Goal: Contribute content: Contribute content

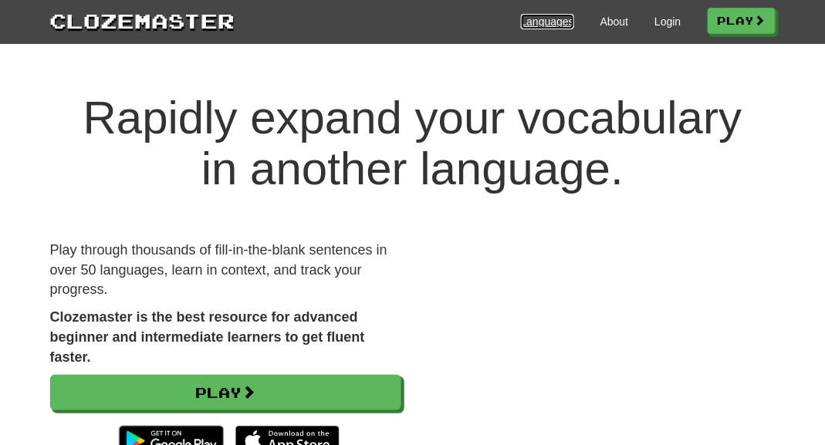
click at [541, 22] on link "Languages" at bounding box center [547, 21] width 53 height 15
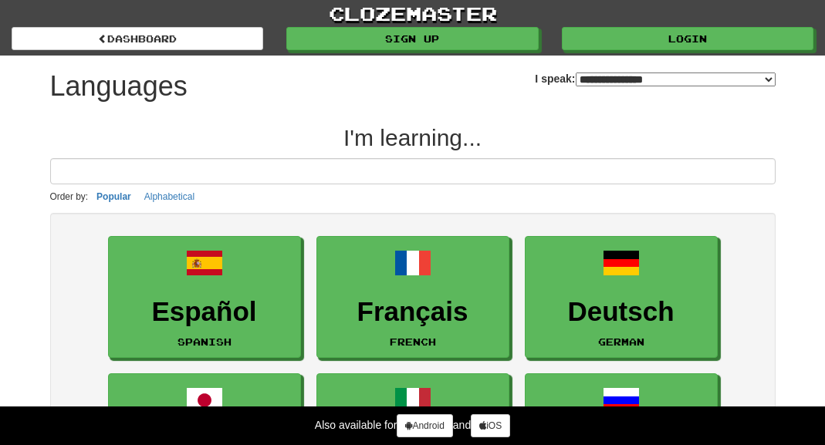
select select "*******"
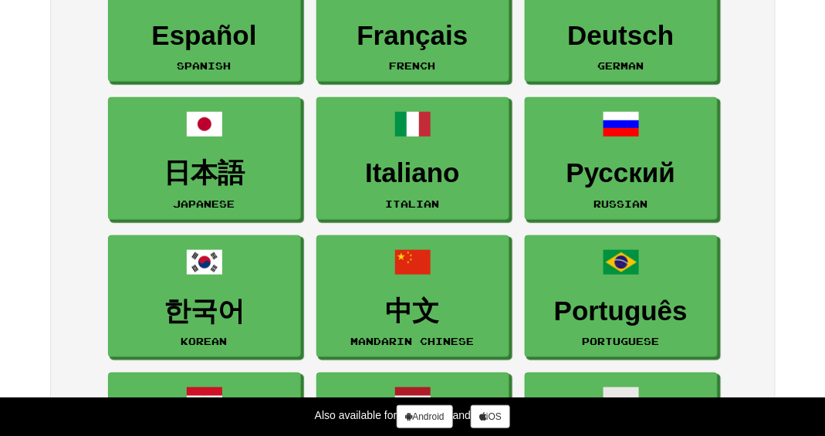
scroll to position [305, 0]
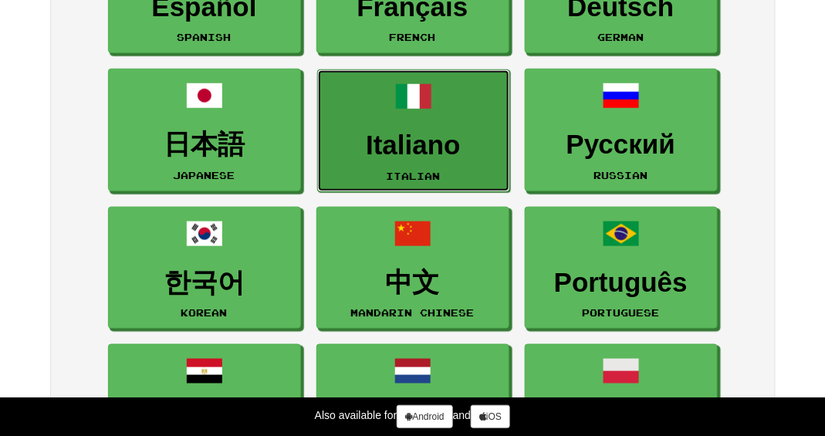
click at [400, 146] on h3 "Italiano" at bounding box center [414, 145] width 176 height 30
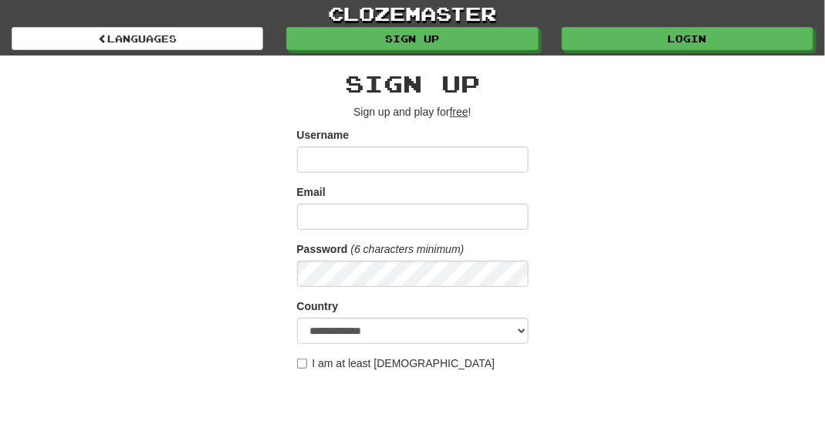
click at [335, 160] on input "Username" at bounding box center [412, 160] width 231 height 26
click at [280, 211] on div "**********" at bounding box center [413, 325] width 748 height 539
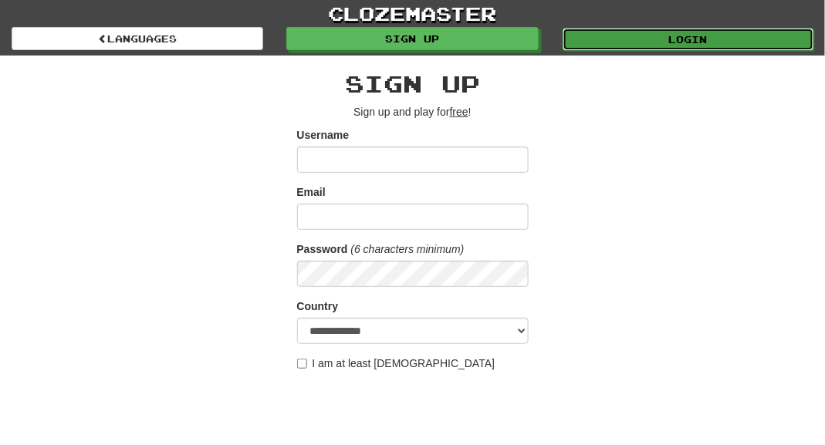
click at [616, 36] on link "Login" at bounding box center [687, 39] width 251 height 23
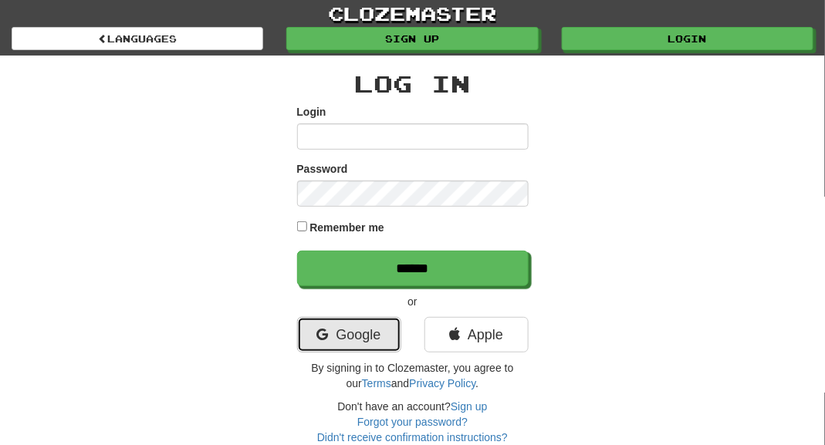
click at [367, 340] on link "Google" at bounding box center [349, 334] width 104 height 35
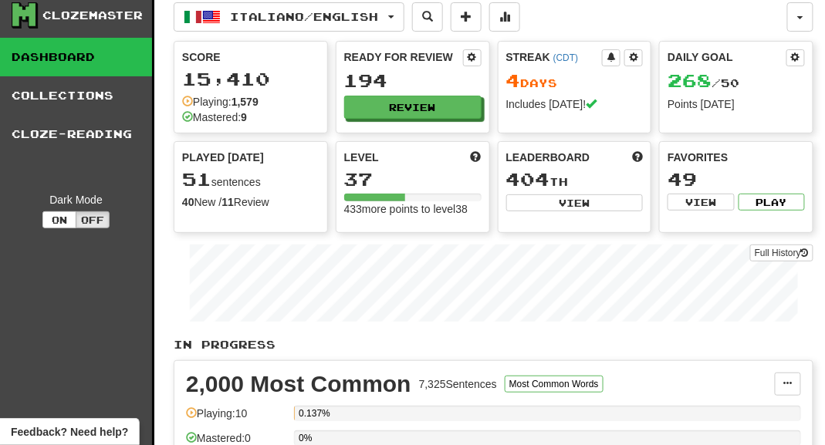
scroll to position [5, 0]
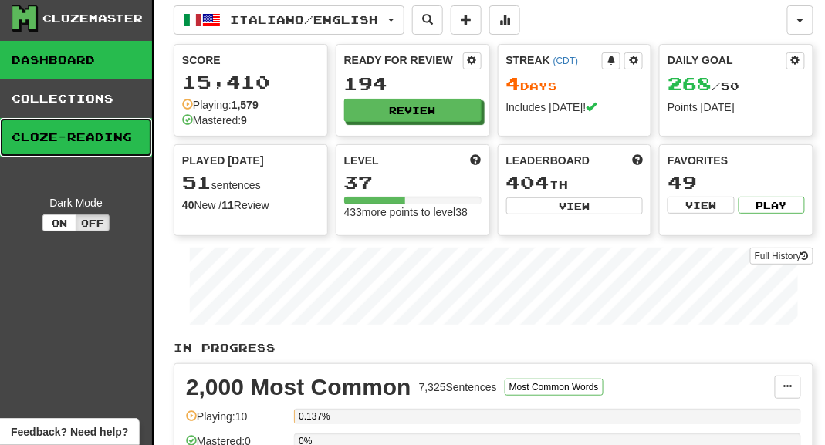
click at [116, 133] on link "Cloze-Reading" at bounding box center [76, 137] width 152 height 39
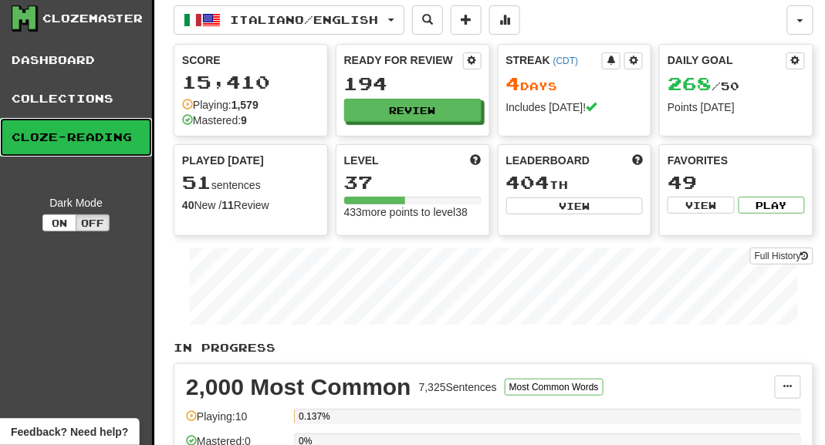
scroll to position [0, 0]
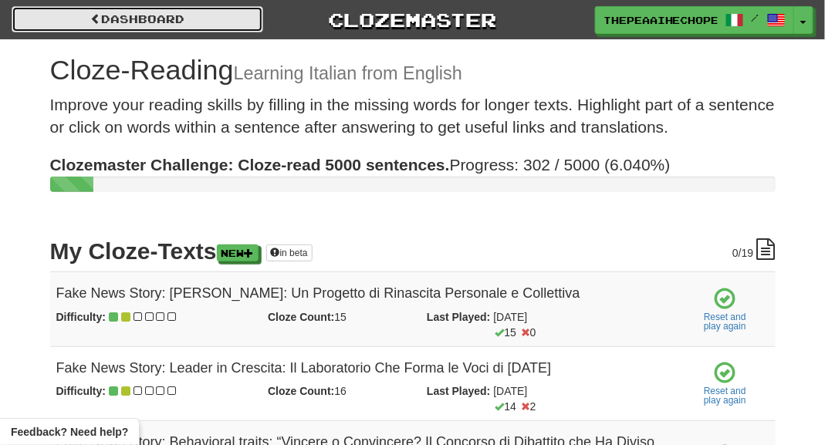
click at [93, 19] on span at bounding box center [95, 18] width 11 height 11
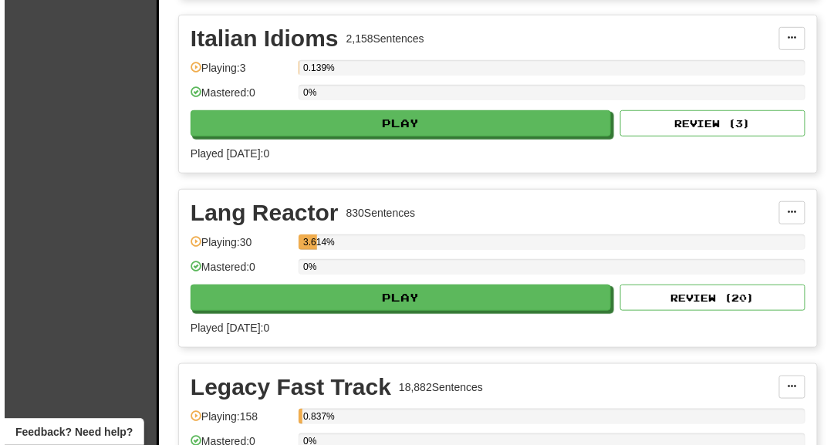
scroll to position [1567, 0]
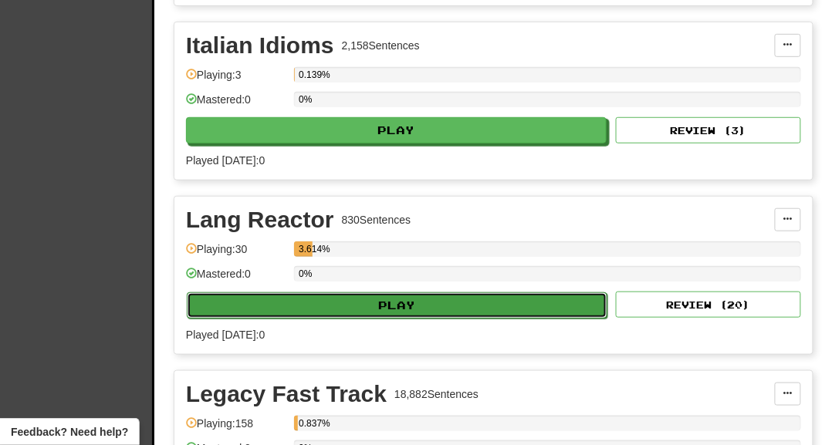
click at [366, 298] on button "Play" at bounding box center [397, 305] width 420 height 26
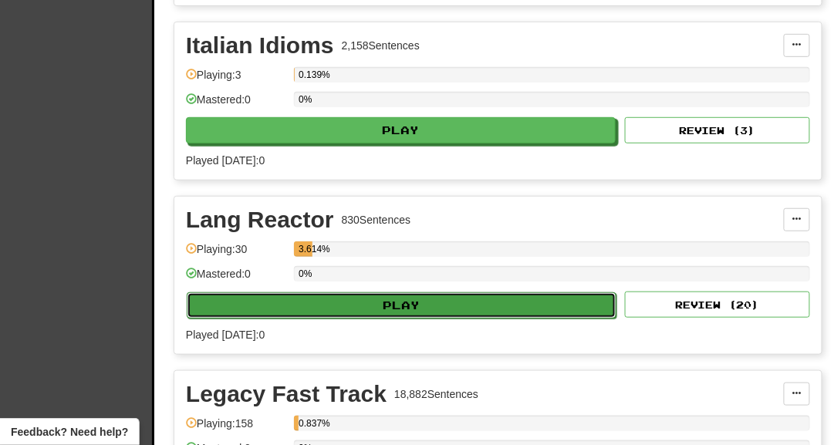
select select "***"
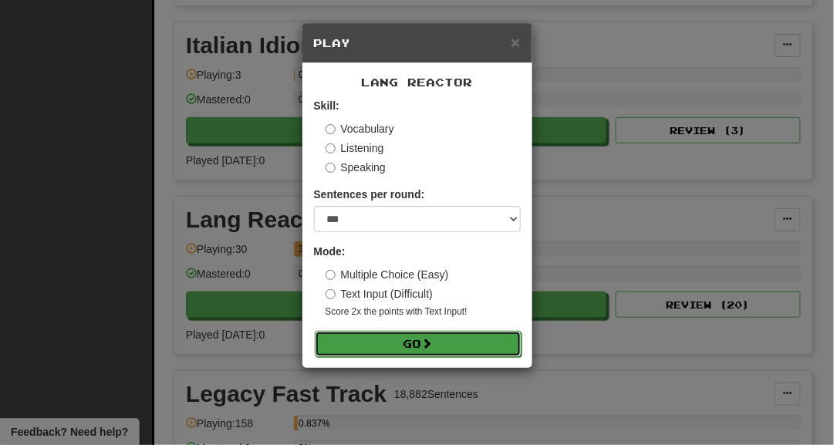
click at [384, 340] on button "Go" at bounding box center [418, 344] width 207 height 26
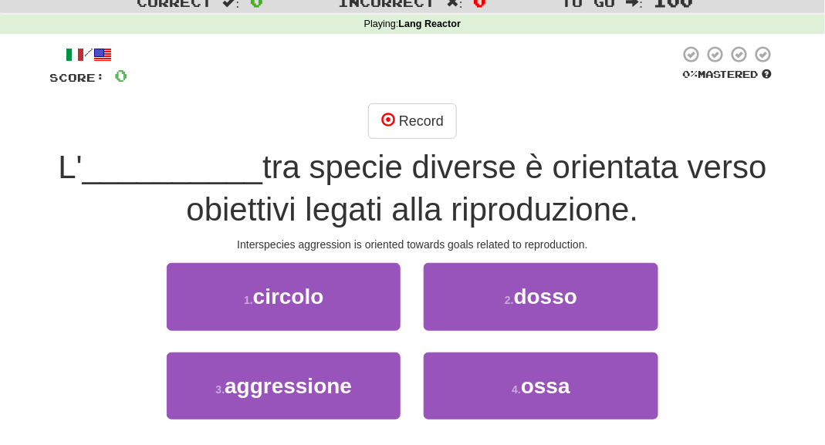
scroll to position [71, 0]
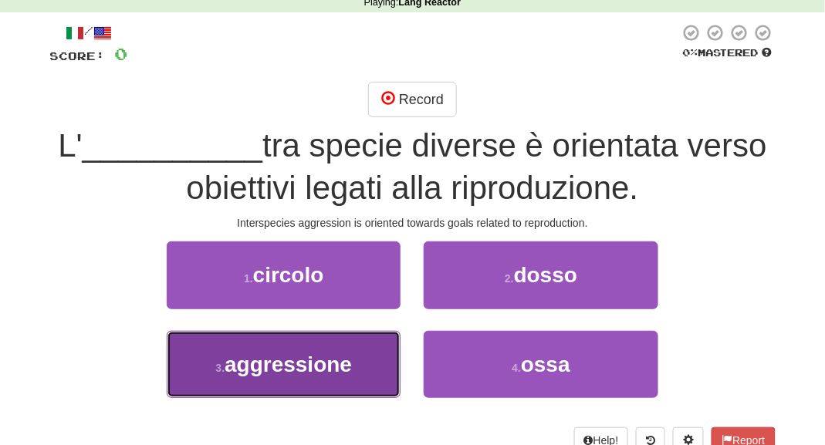
click at [357, 364] on button "3 . aggressione" at bounding box center [284, 364] width 234 height 67
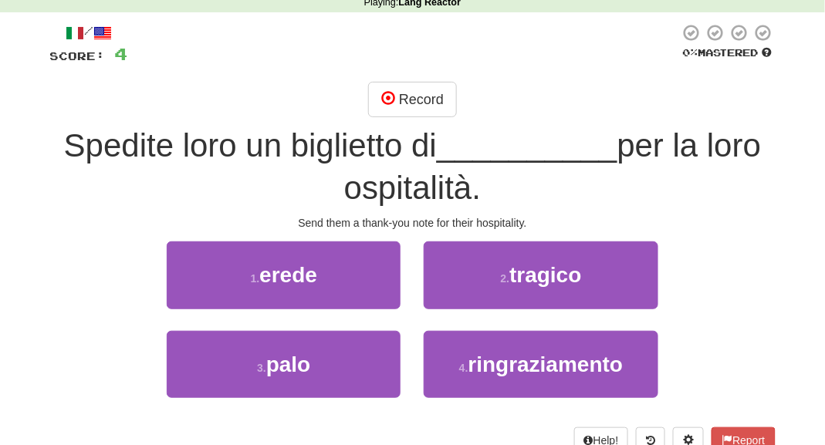
scroll to position [0, 0]
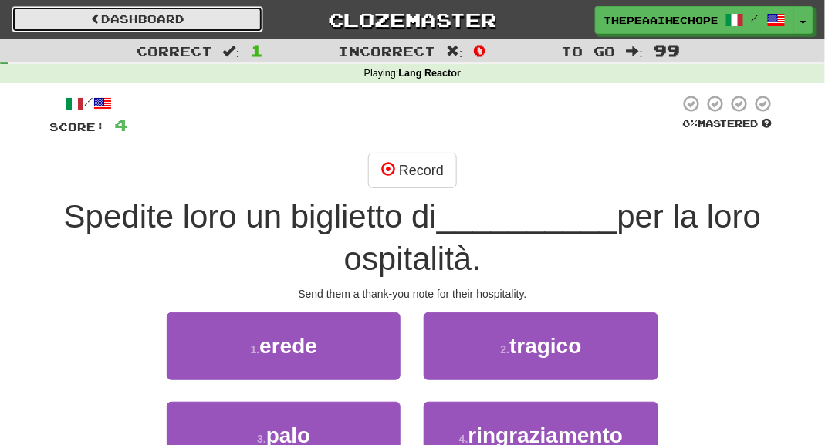
click at [146, 16] on link "Dashboard" at bounding box center [137, 19] width 251 height 26
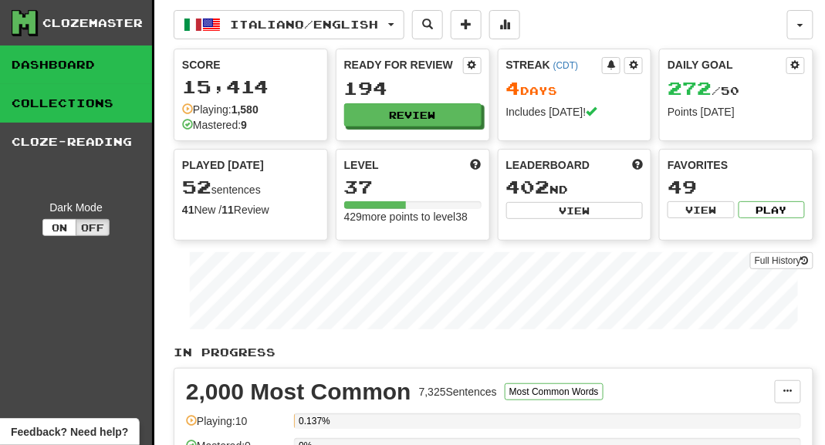
click at [55, 115] on link "Collections" at bounding box center [76, 103] width 152 height 39
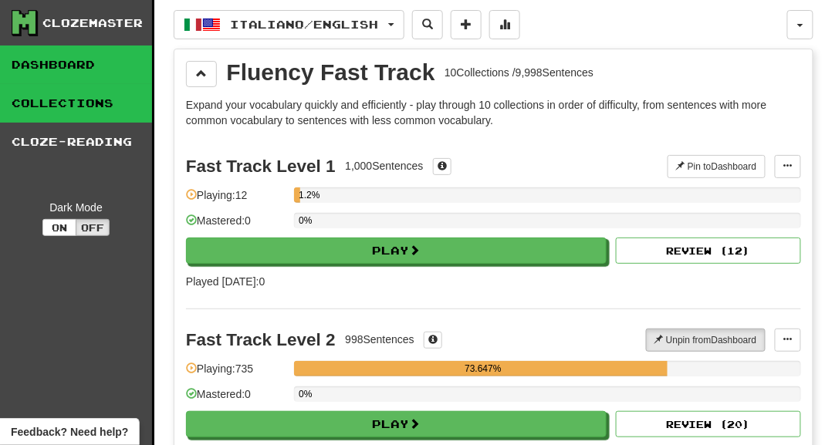
click at [79, 66] on link "Dashboard" at bounding box center [76, 65] width 152 height 39
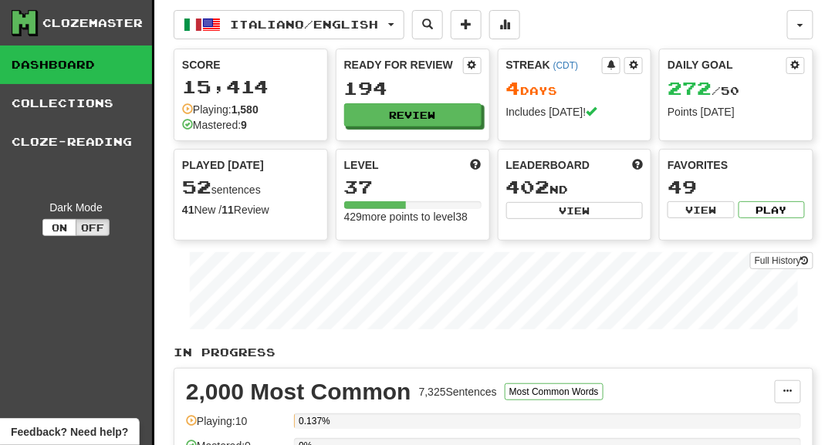
click at [80, 22] on div "Clozemaster" at bounding box center [92, 22] width 100 height 15
click at [481, 22] on button at bounding box center [465, 24] width 31 height 29
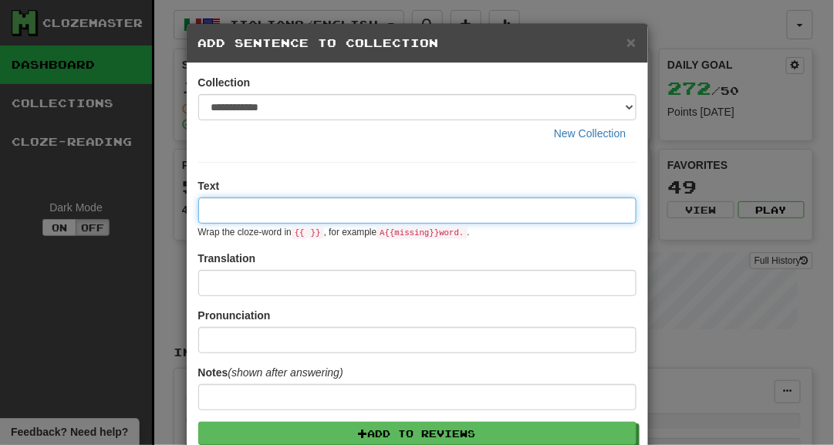
paste input "**********"
type input "**********"
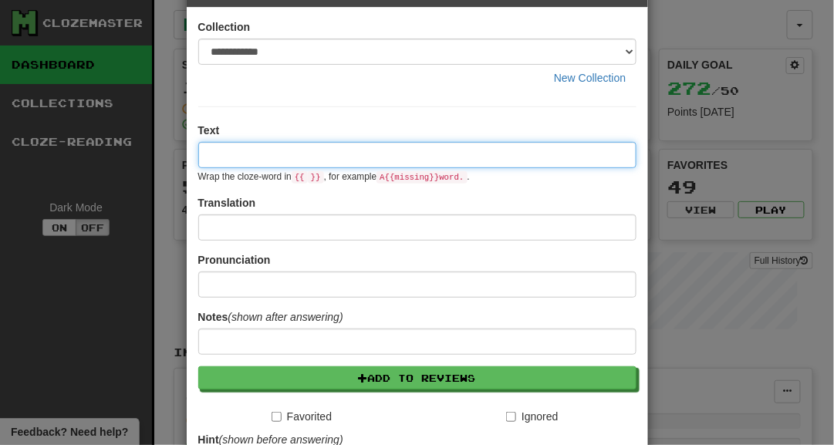
scroll to position [52, 0]
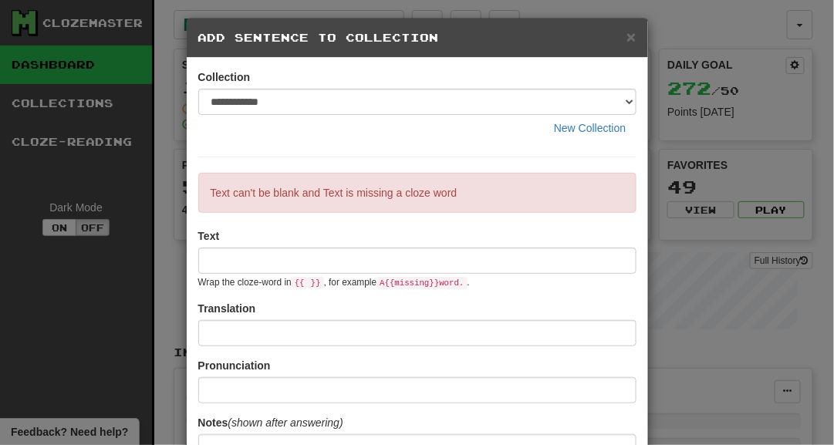
scroll to position [0, 0]
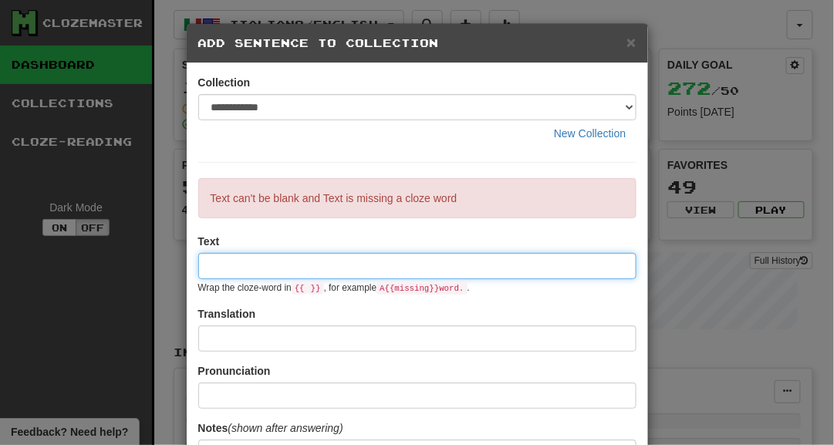
click at [258, 268] on input at bounding box center [417, 266] width 438 height 26
paste input "**********"
type input "**********"
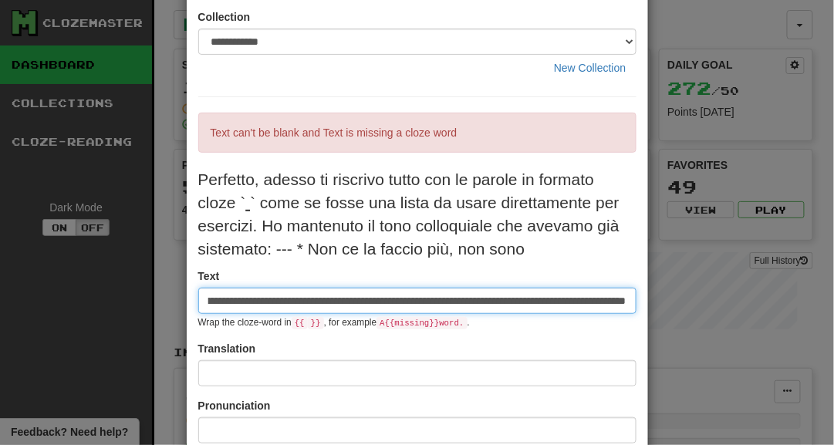
scroll to position [85, 0]
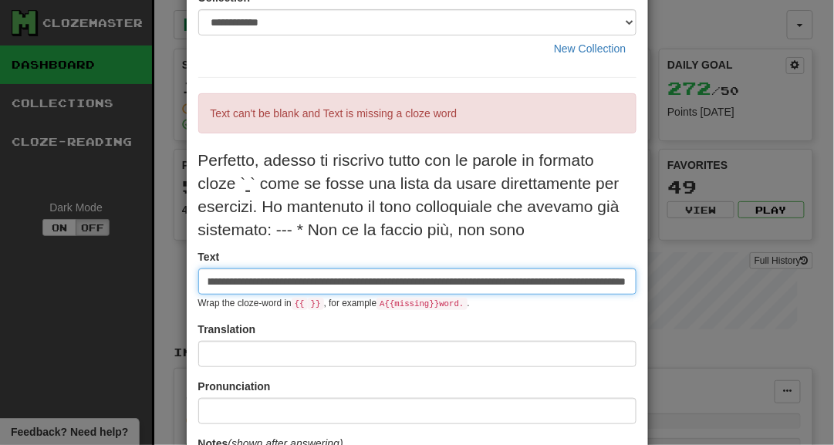
click at [249, 278] on input at bounding box center [417, 281] width 438 height 26
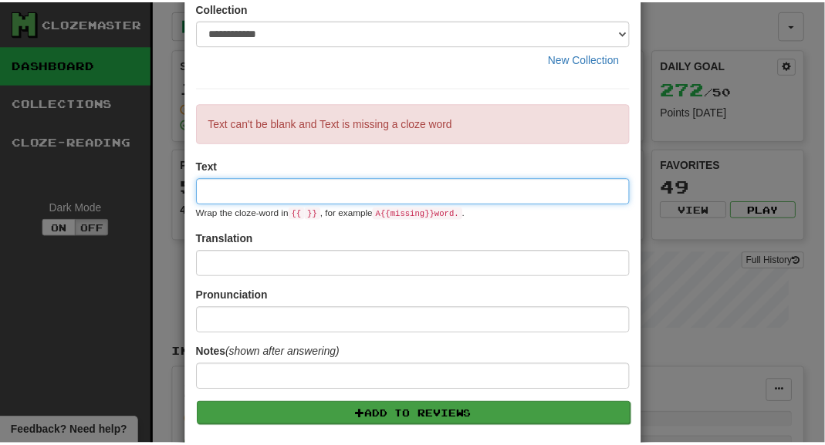
scroll to position [0, 0]
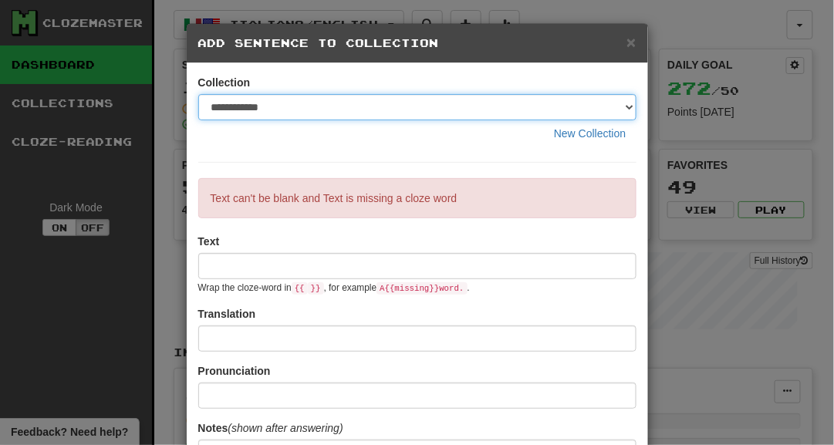
click at [295, 113] on select "**********" at bounding box center [417, 107] width 438 height 26
click at [198, 94] on select "**********" at bounding box center [417, 107] width 438 height 26
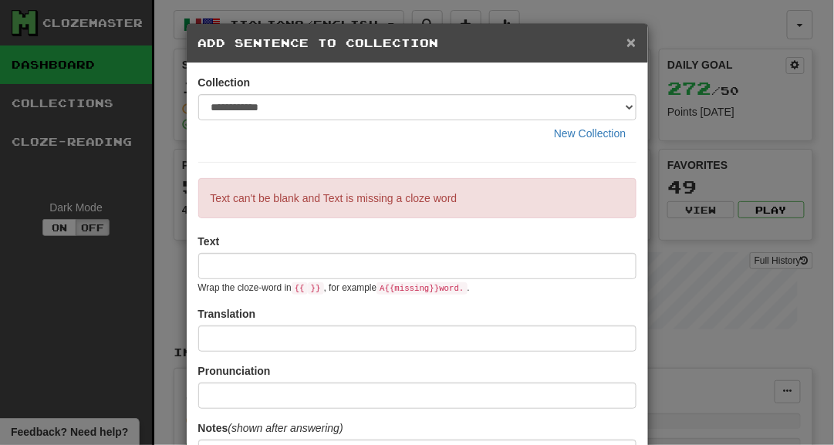
click at [629, 44] on span "×" at bounding box center [630, 42] width 9 height 18
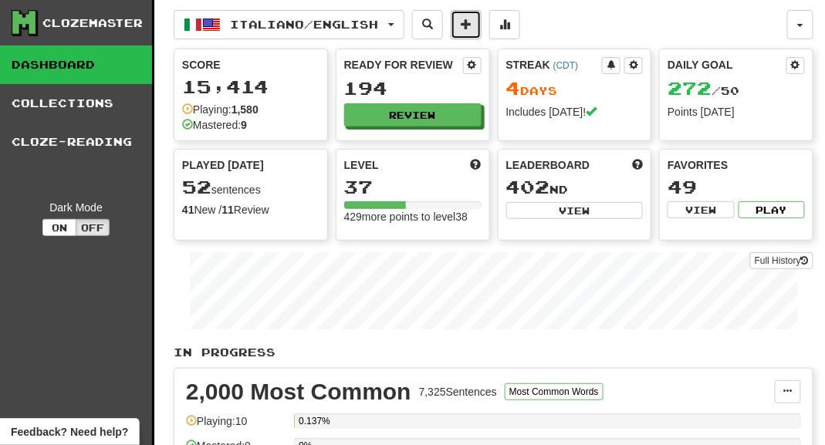
click at [471, 20] on span at bounding box center [466, 24] width 11 height 11
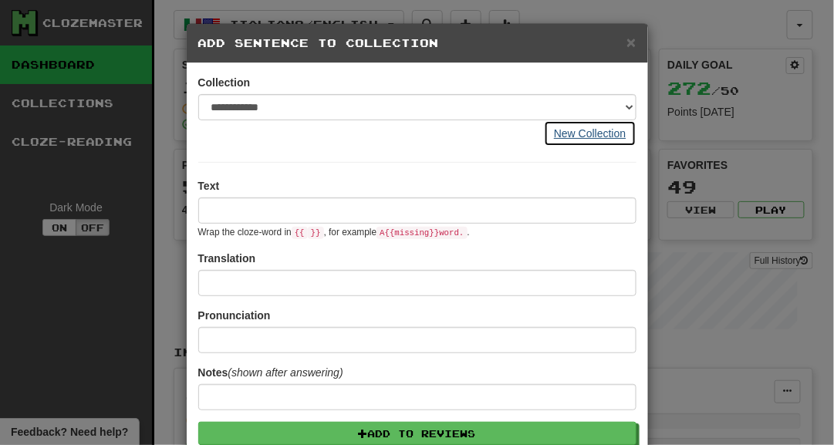
click at [579, 130] on button "New Collection" at bounding box center [590, 133] width 92 height 26
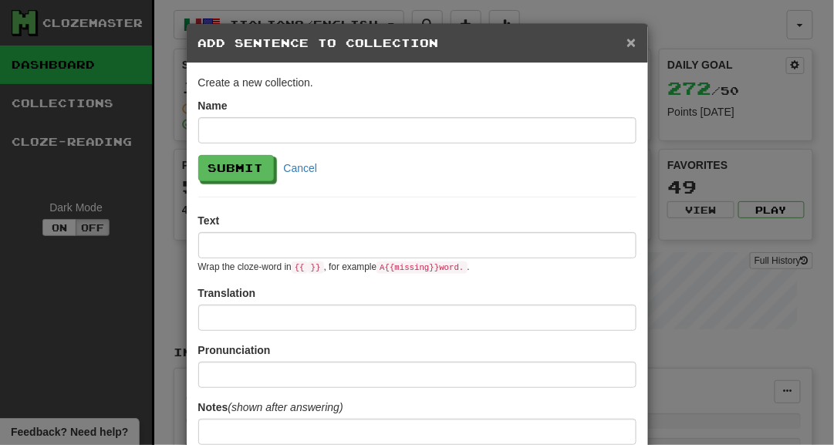
click at [626, 45] on span "×" at bounding box center [630, 42] width 9 height 18
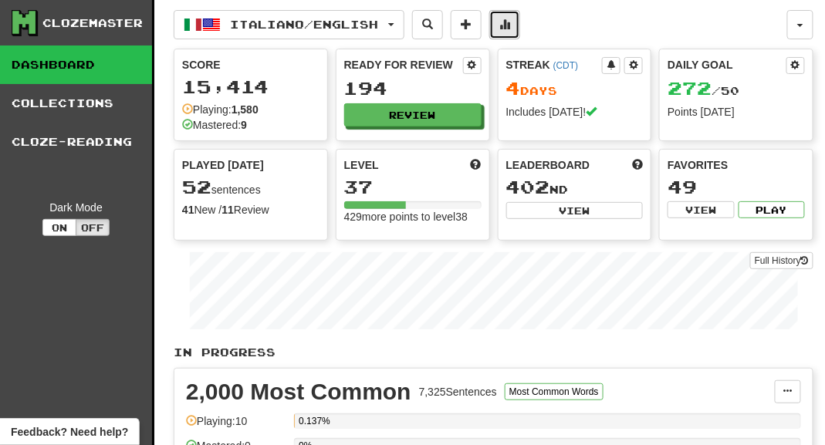
click at [507, 24] on button at bounding box center [504, 24] width 31 height 29
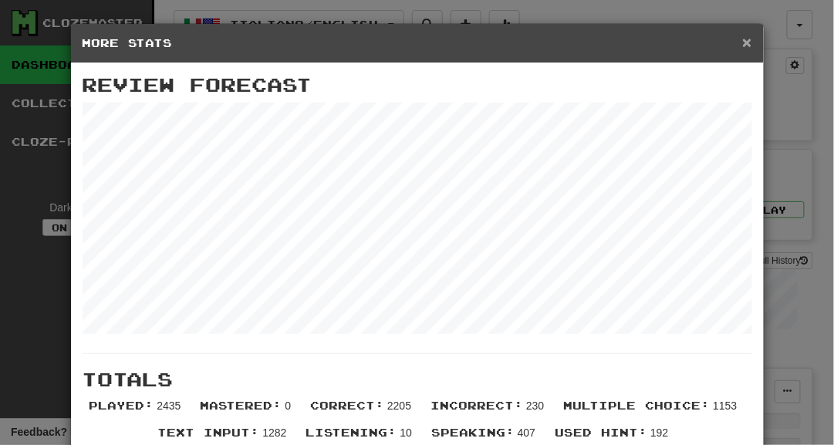
click at [744, 42] on span "×" at bounding box center [746, 42] width 9 height 18
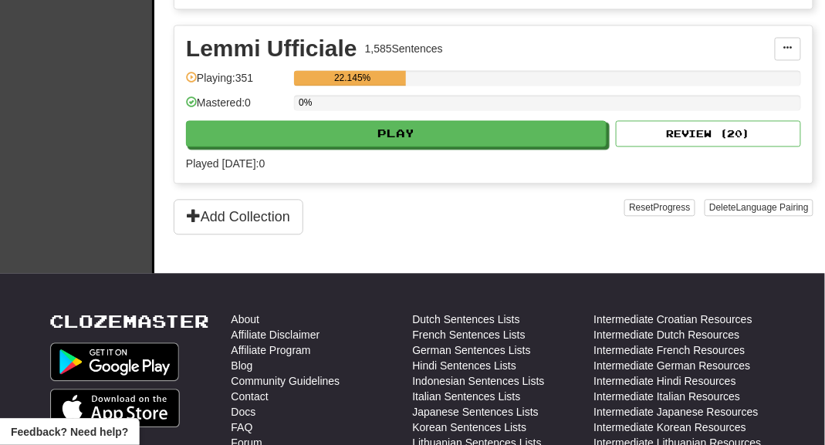
scroll to position [2019, 0]
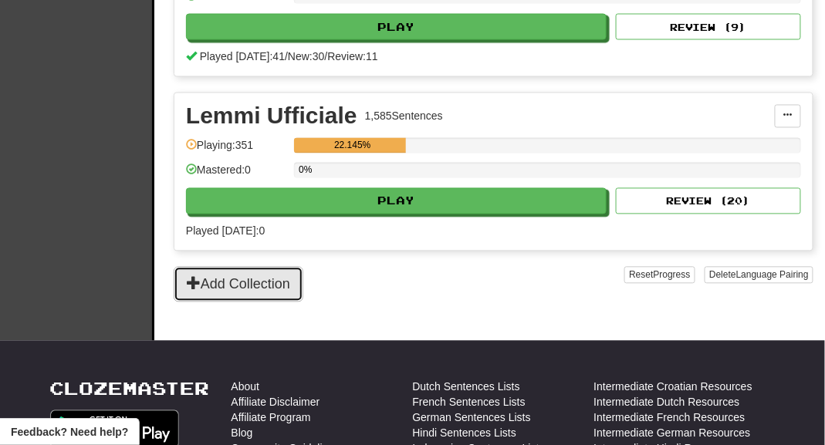
click at [241, 281] on button "Add Collection" at bounding box center [239, 284] width 130 height 35
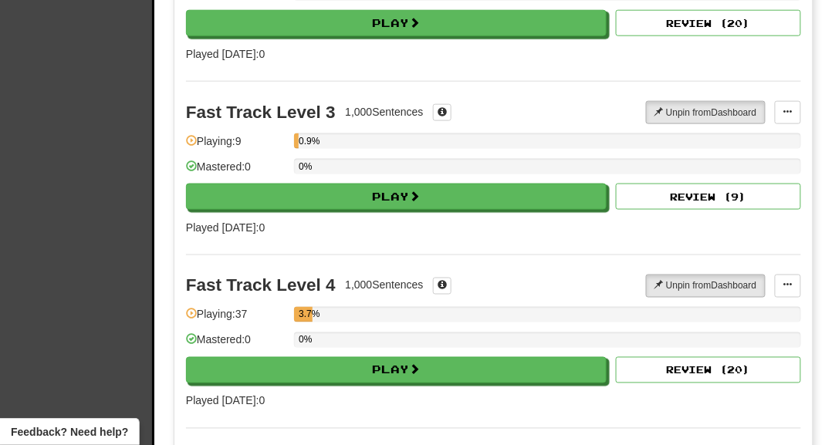
scroll to position [0, 0]
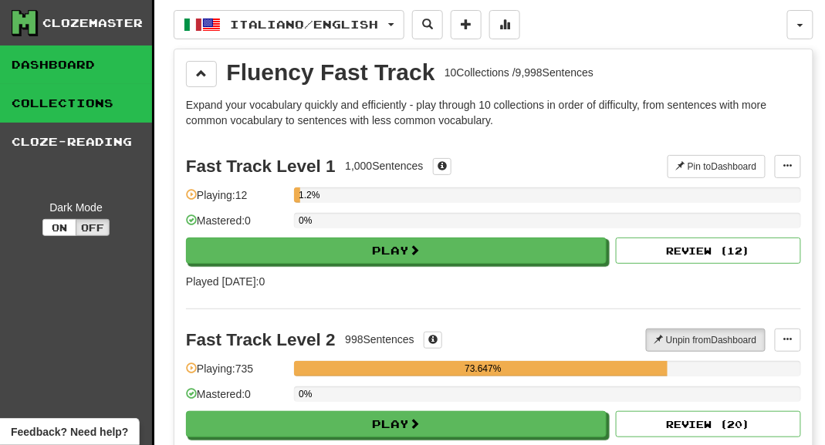
click at [88, 71] on link "Dashboard" at bounding box center [76, 65] width 152 height 39
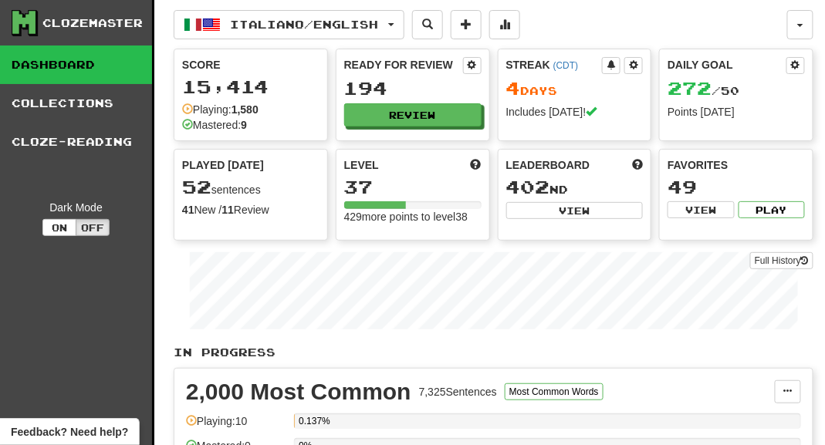
click at [76, 25] on div "Clozemaster" at bounding box center [92, 22] width 100 height 15
click at [19, 26] on icon at bounding box center [23, 22] width 23 height 23
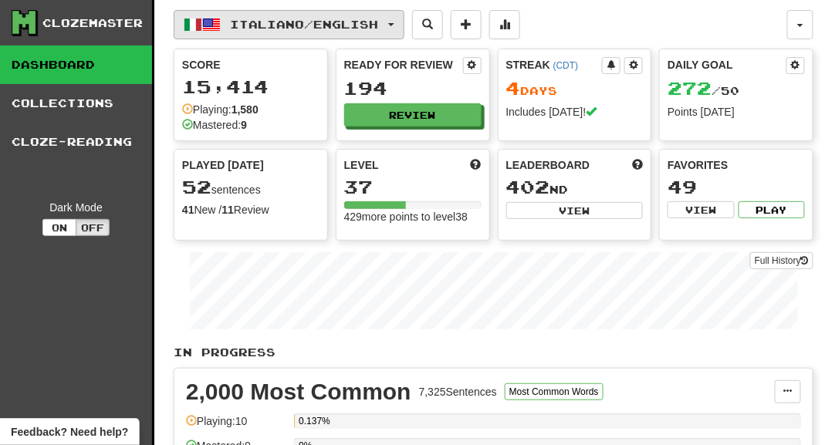
click at [376, 18] on span "Italiano / English" at bounding box center [305, 24] width 148 height 13
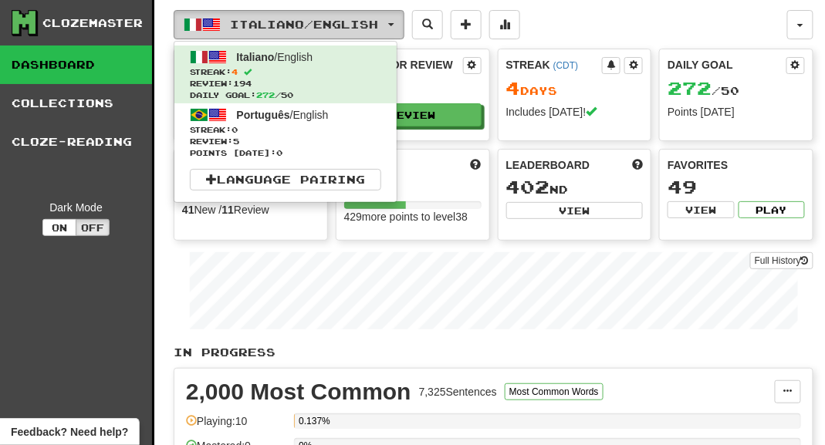
click at [376, 22] on span "Italiano / English" at bounding box center [305, 24] width 148 height 13
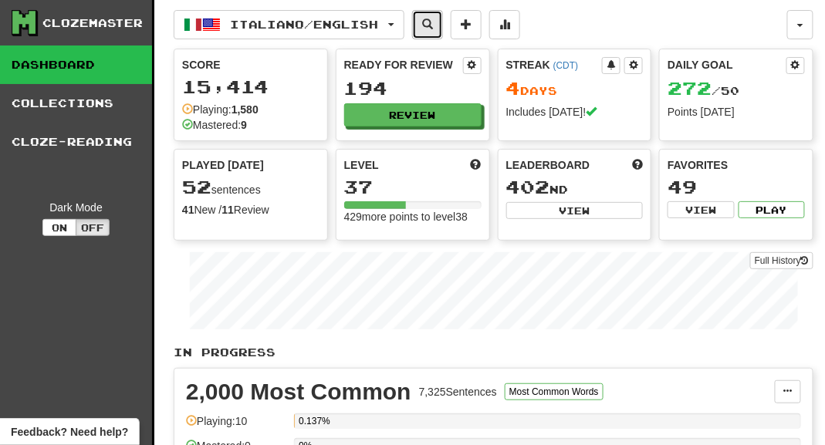
click at [433, 23] on span at bounding box center [427, 24] width 11 height 11
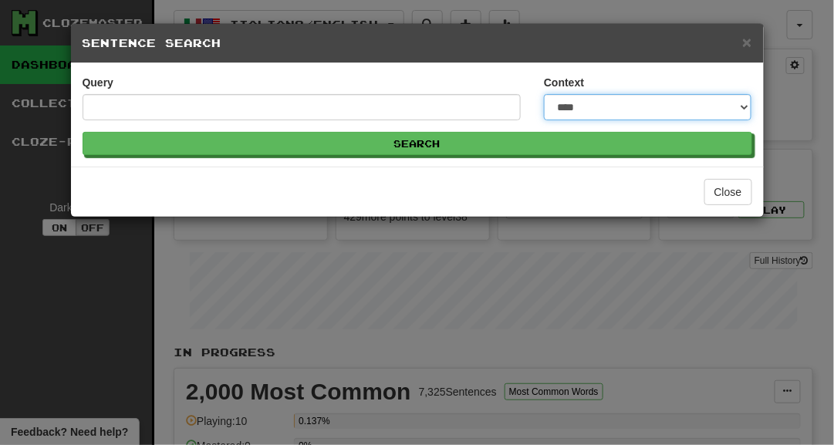
click at [706, 105] on select "**********" at bounding box center [647, 107] width 207 height 26
select select "*****"
click at [544, 94] on select "**********" at bounding box center [647, 107] width 207 height 26
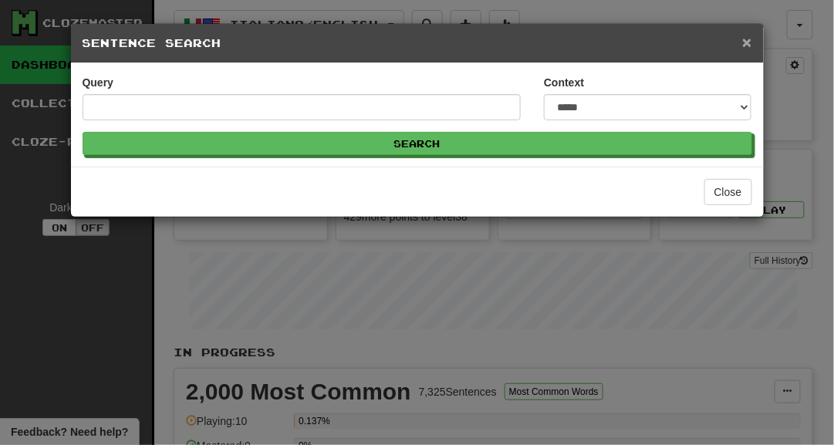
click at [746, 45] on span "×" at bounding box center [746, 42] width 9 height 18
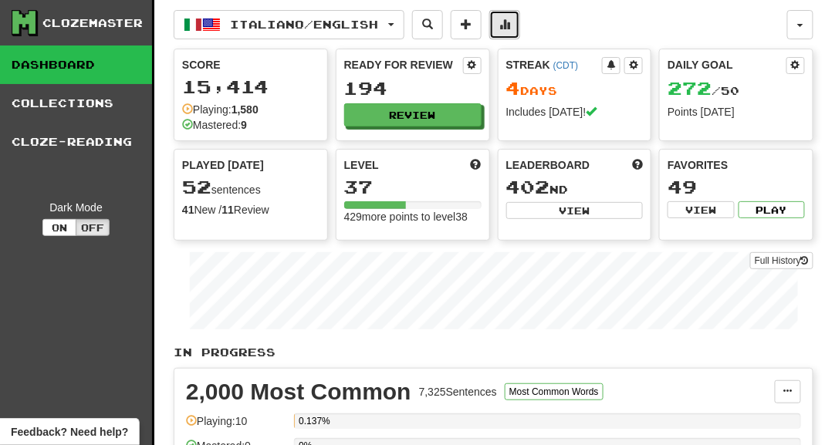
click at [506, 25] on button at bounding box center [504, 24] width 31 height 29
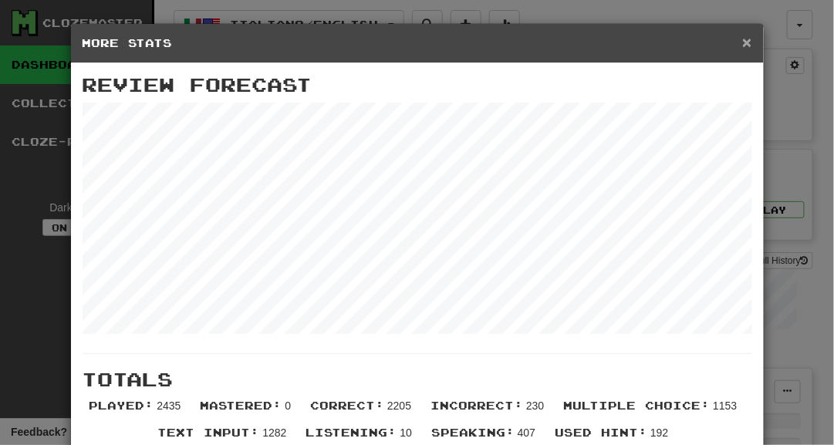
click at [742, 42] on span "×" at bounding box center [746, 42] width 9 height 18
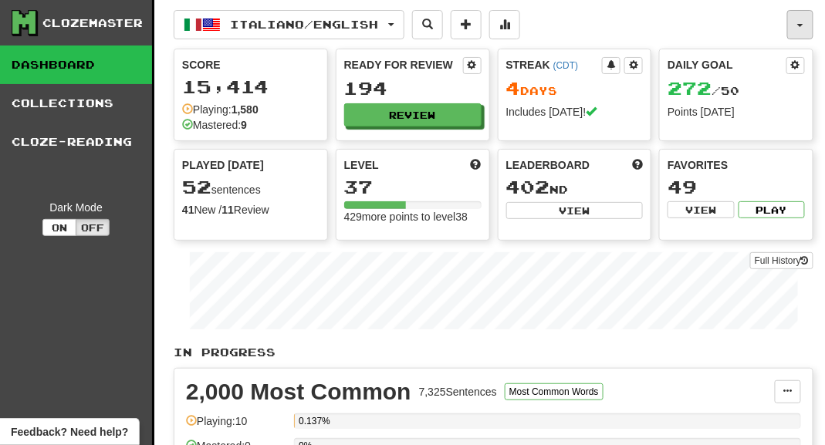
click at [792, 25] on button "button" at bounding box center [800, 24] width 26 height 29
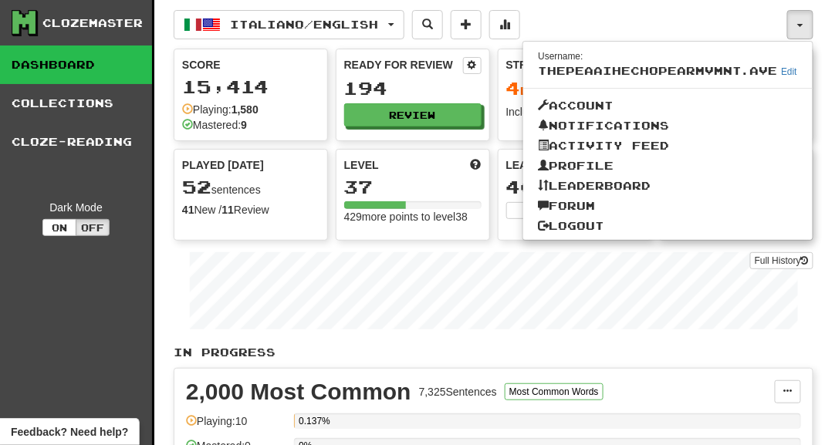
click at [595, 337] on div "Full History" at bounding box center [493, 293] width 639 height 96
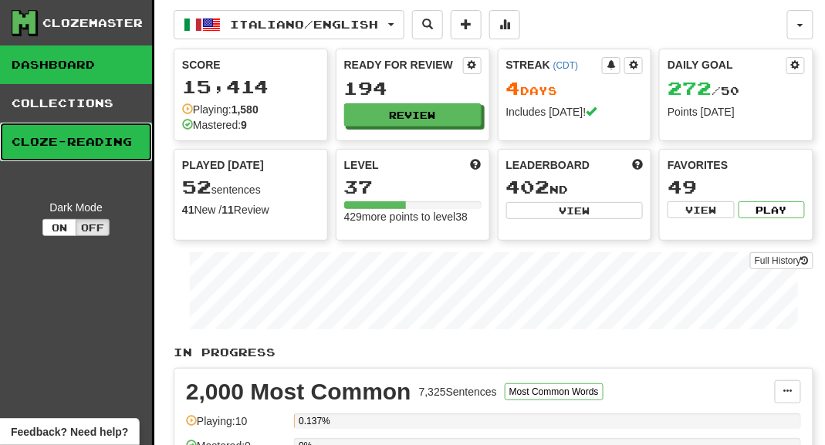
click at [111, 150] on link "Cloze-Reading" at bounding box center [76, 142] width 152 height 39
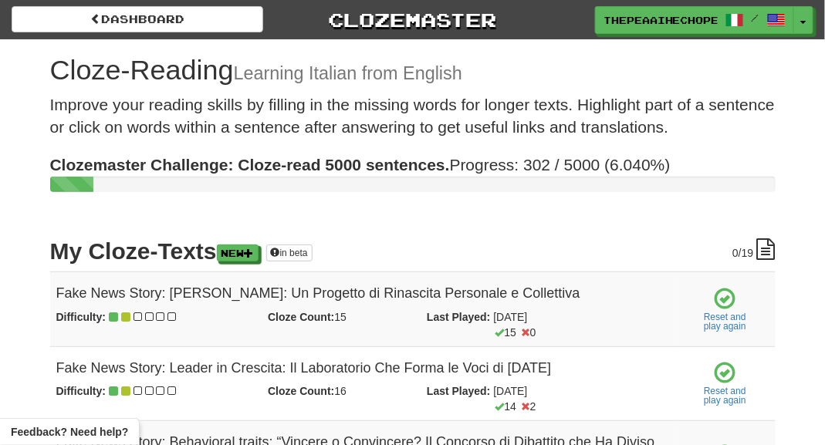
click at [96, 5] on div "Dashboard Clozemaster thepeaaihechopearmvmnt.ave / Toggle Dropdown Dashboard Le…" at bounding box center [412, 17] width 825 height 34
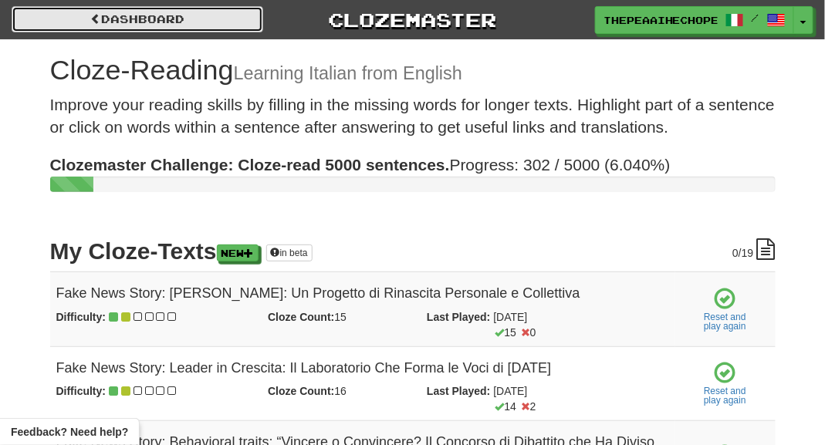
click at [103, 22] on link "Dashboard" at bounding box center [137, 19] width 251 height 26
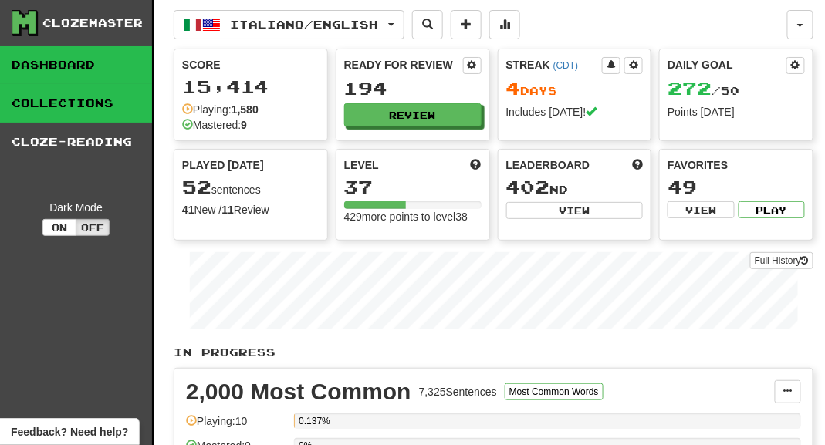
click at [60, 116] on link "Collections" at bounding box center [76, 103] width 152 height 39
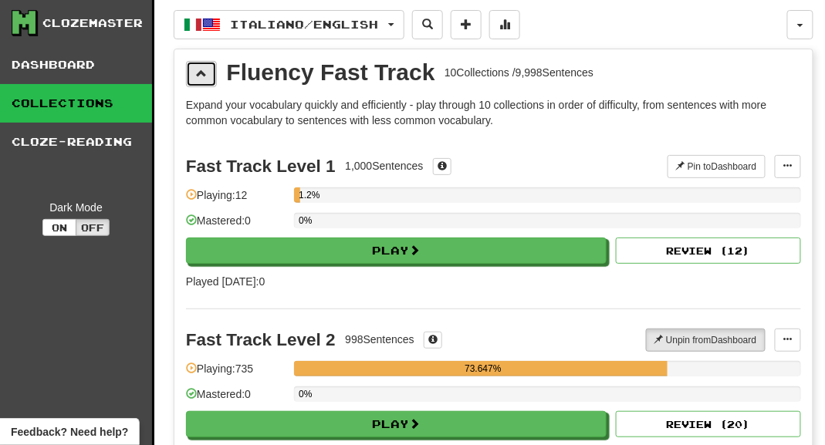
click at [207, 85] on button at bounding box center [201, 74] width 31 height 26
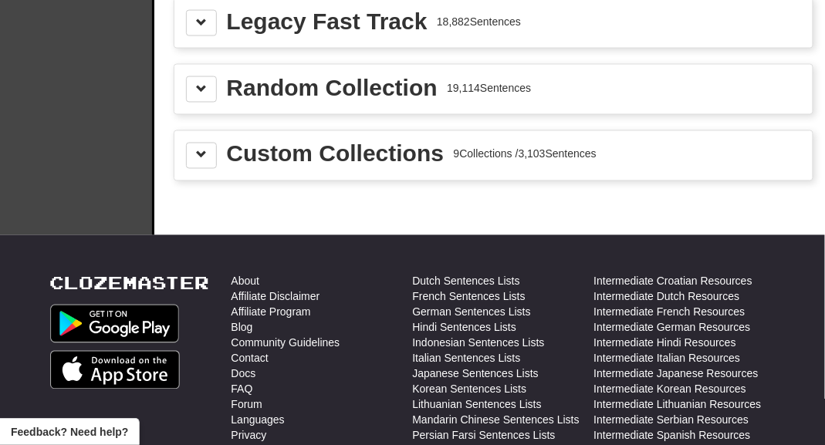
scroll to position [579, 0]
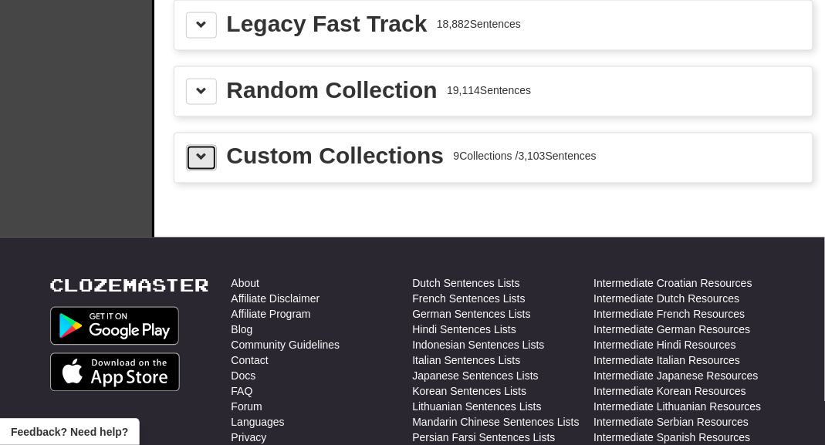
click at [204, 157] on button at bounding box center [201, 158] width 31 height 26
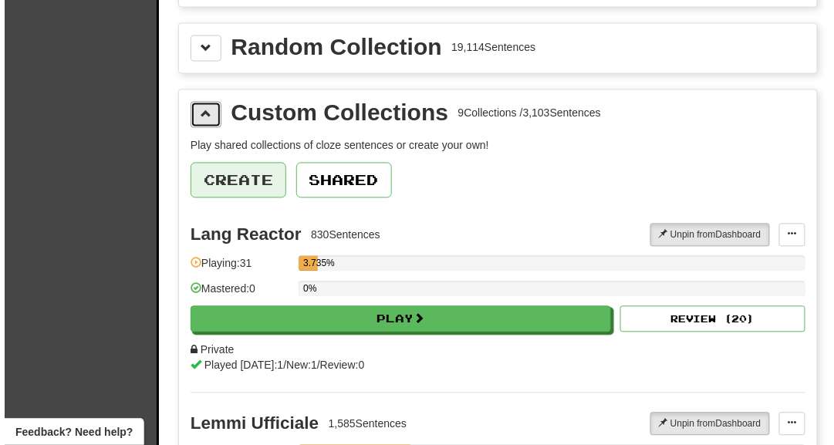
scroll to position [627, 0]
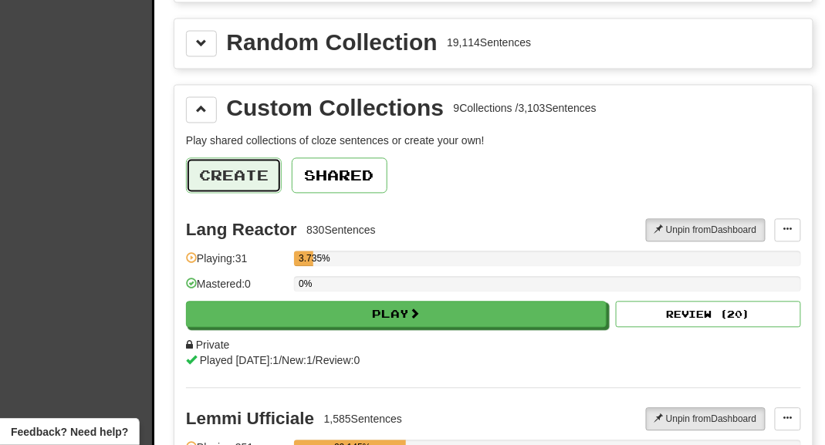
click at [228, 177] on button "Create" at bounding box center [234, 175] width 96 height 35
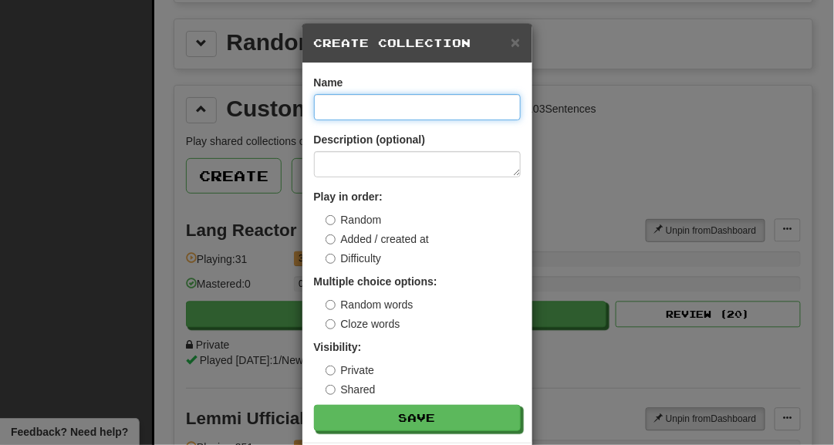
click at [327, 113] on input at bounding box center [417, 107] width 207 height 26
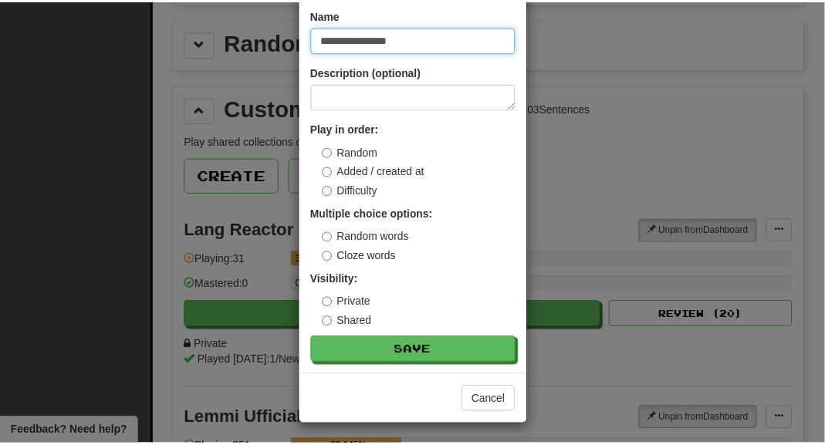
scroll to position [69, 0]
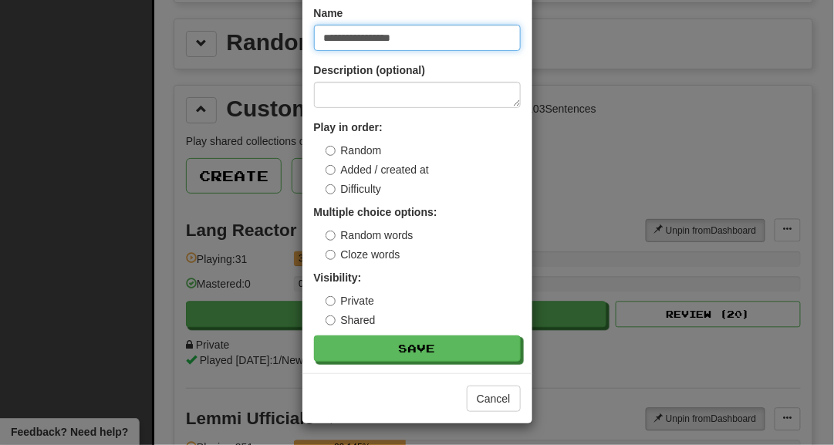
type input "**********"
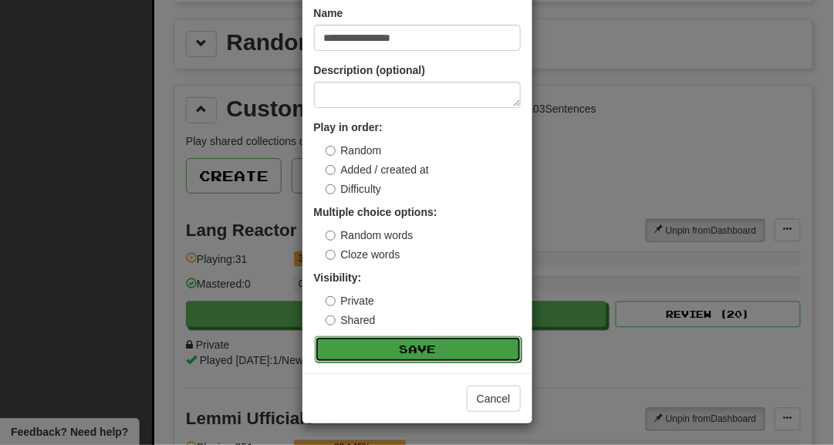
click at [368, 347] on button "Save" at bounding box center [418, 349] width 207 height 26
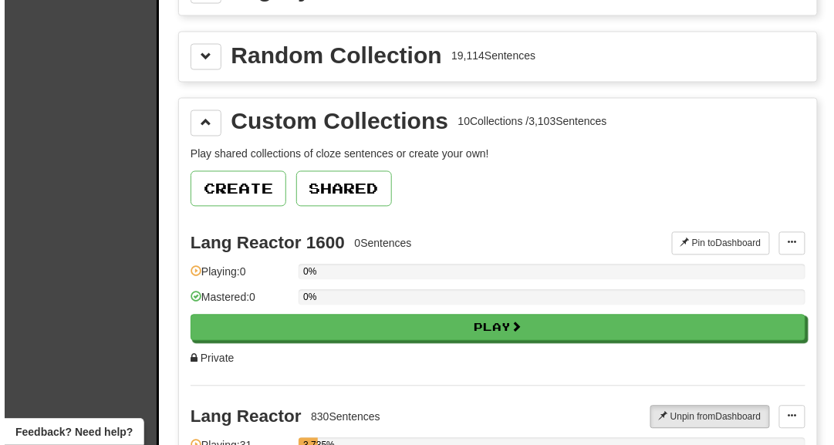
scroll to position [613, 0]
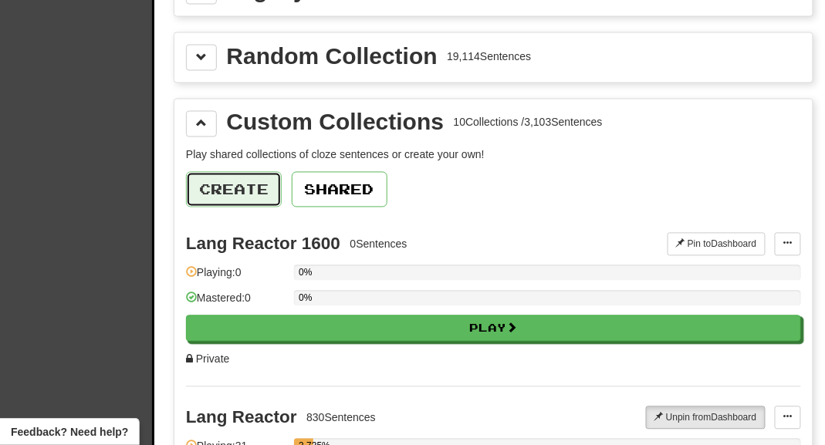
click at [253, 192] on button "Create" at bounding box center [234, 189] width 96 height 35
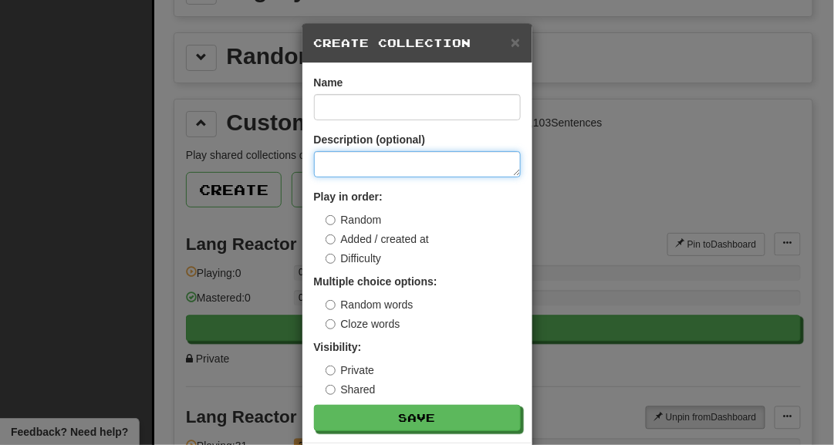
click at [321, 160] on textarea at bounding box center [417, 164] width 207 height 26
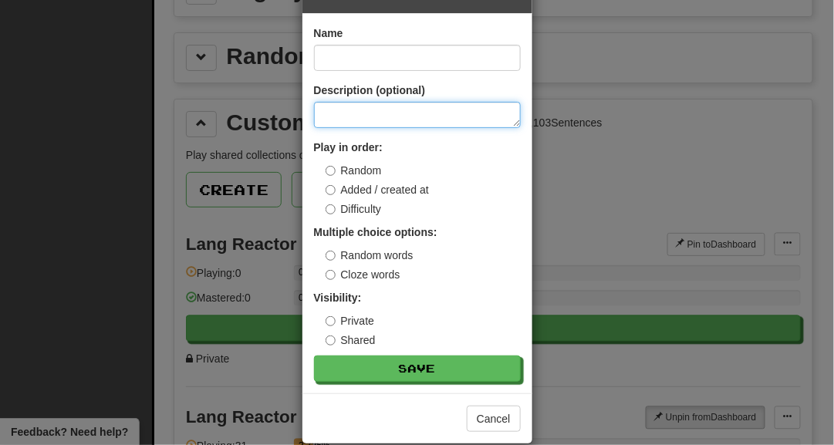
scroll to position [69, 0]
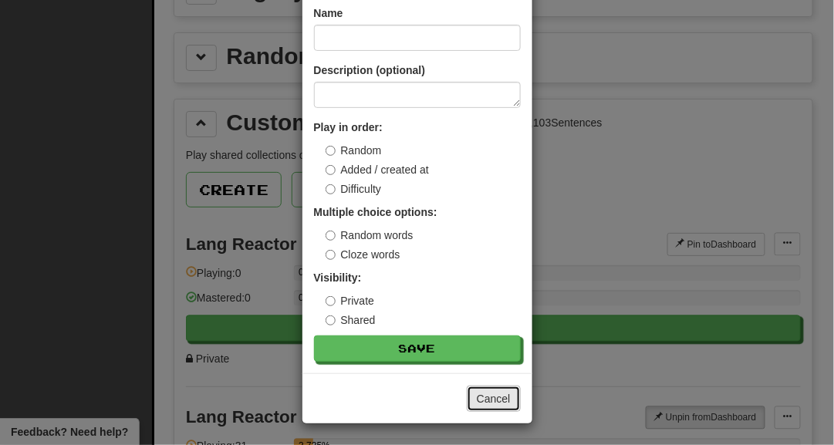
click at [485, 391] on button "Cancel" at bounding box center [494, 399] width 54 height 26
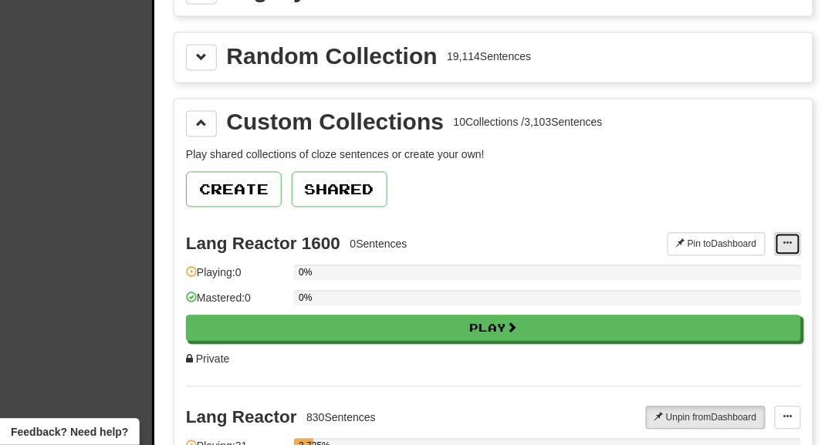
click at [788, 239] on span at bounding box center [787, 243] width 9 height 9
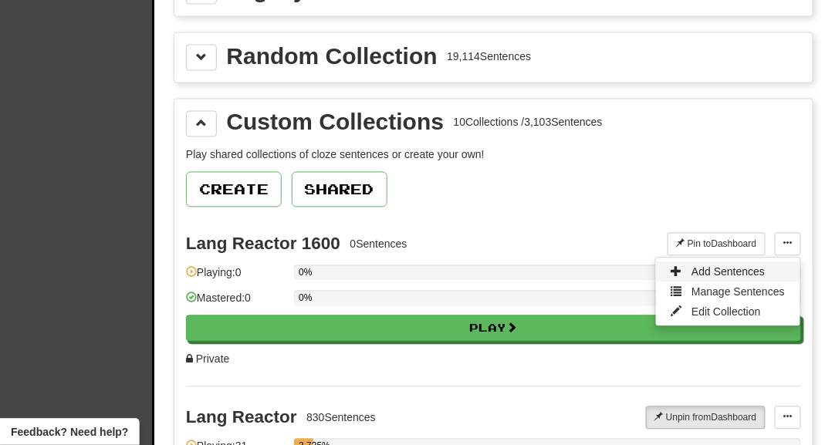
click at [751, 266] on span "Add Sentences" at bounding box center [727, 272] width 73 height 12
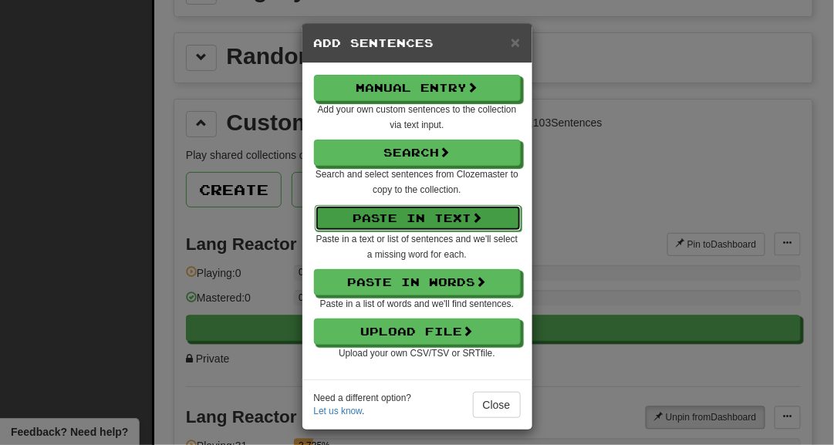
click at [444, 222] on button "Paste in Text" at bounding box center [418, 218] width 207 height 26
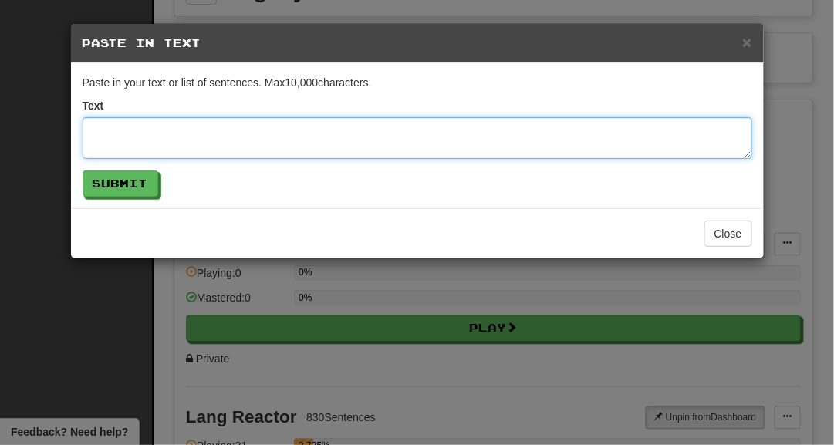
click at [332, 137] on textarea at bounding box center [418, 138] width 670 height 42
paste textarea "**********"
type textarea "**********"
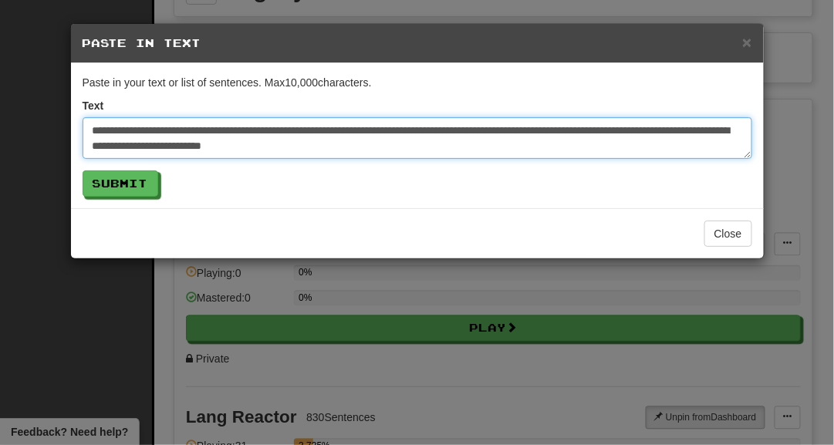
scroll to position [688, 0]
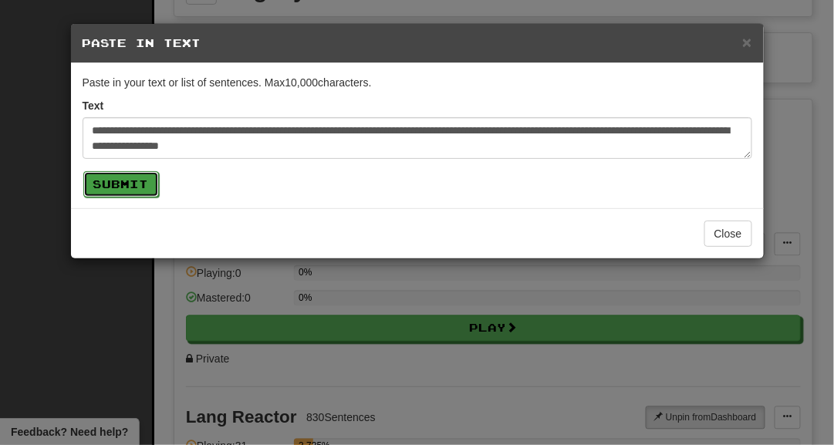
click at [140, 184] on button "Submit" at bounding box center [121, 184] width 76 height 26
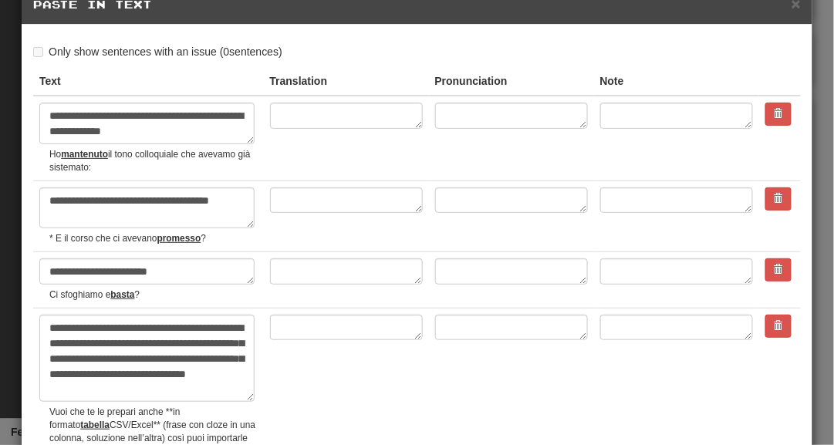
scroll to position [41, 0]
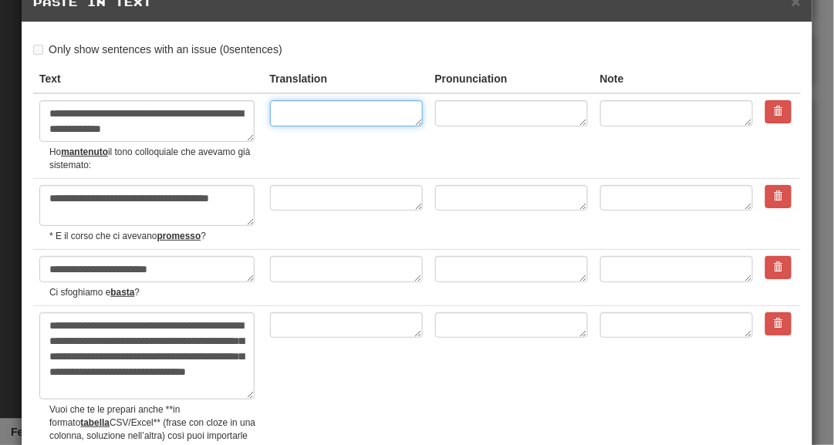
click at [285, 116] on textarea at bounding box center [346, 113] width 153 height 26
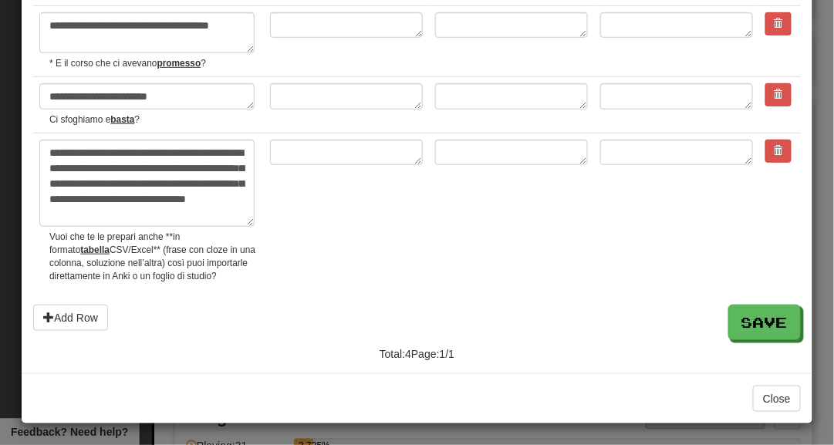
scroll to position [15, 0]
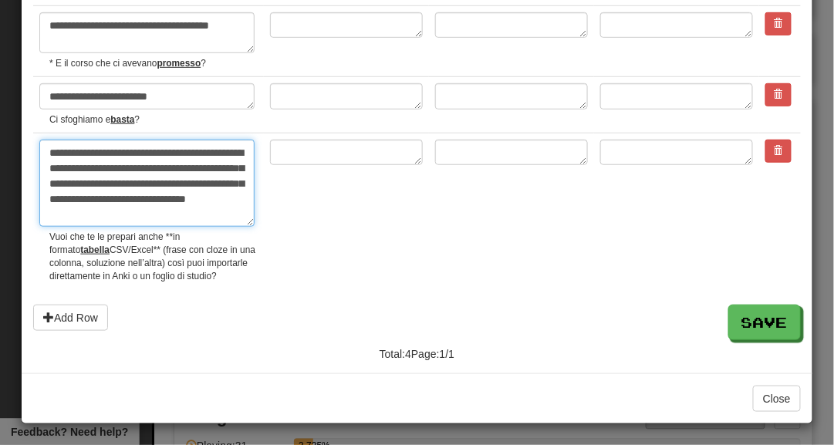
click at [143, 211] on textarea "**********" at bounding box center [146, 184] width 215 height 88
drag, startPoint x: 143, startPoint y: 211, endPoint x: 198, endPoint y: 155, distance: 79.1
click at [198, 155] on textarea "**********" at bounding box center [146, 184] width 215 height 88
type textarea "*"
type textarea "**********"
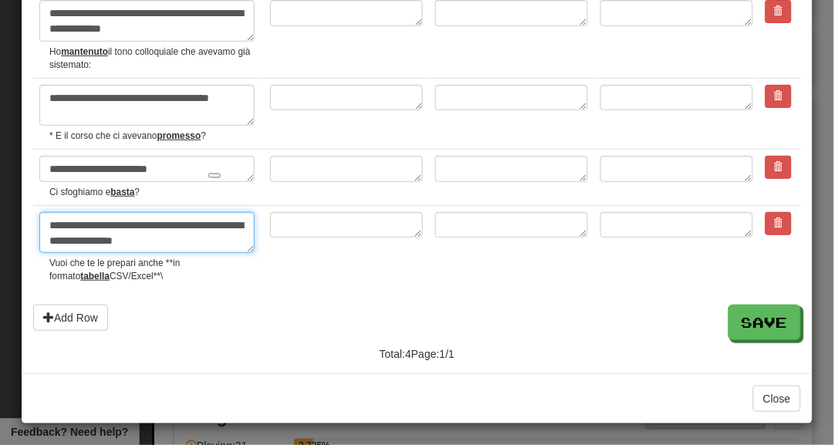
scroll to position [129, 0]
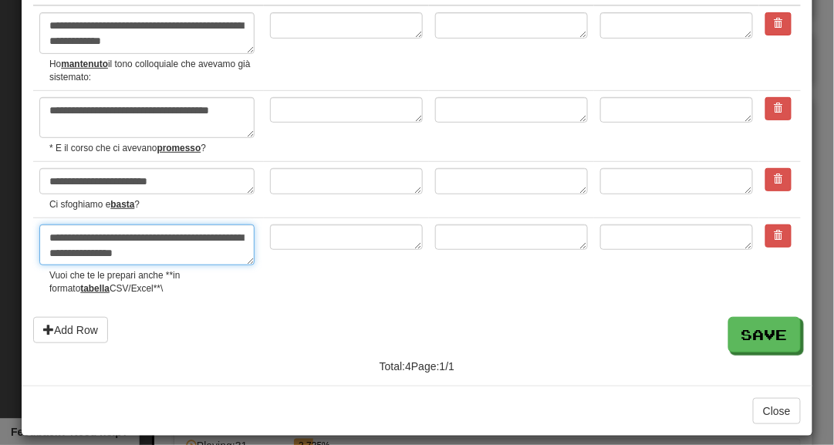
type textarea "*"
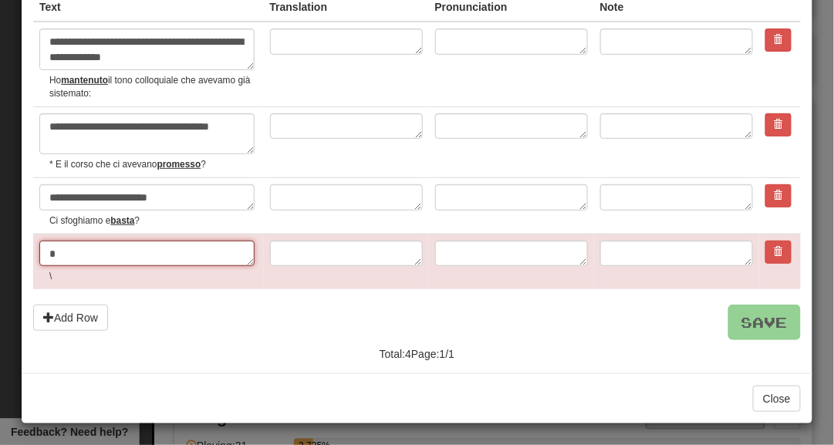
drag, startPoint x: 164, startPoint y: 250, endPoint x: 49, endPoint y: 239, distance: 116.2
click at [69, 246] on textarea "*" at bounding box center [146, 254] width 215 height 26
type textarea "*"
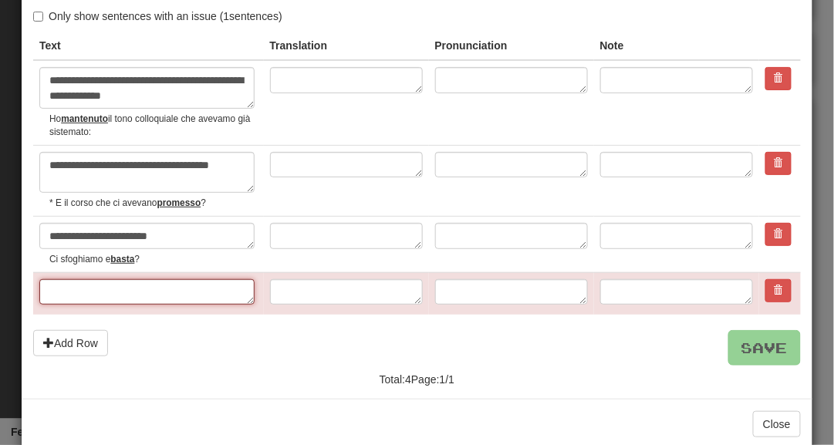
scroll to position [74, 0]
click at [774, 291] on span at bounding box center [778, 289] width 9 height 9
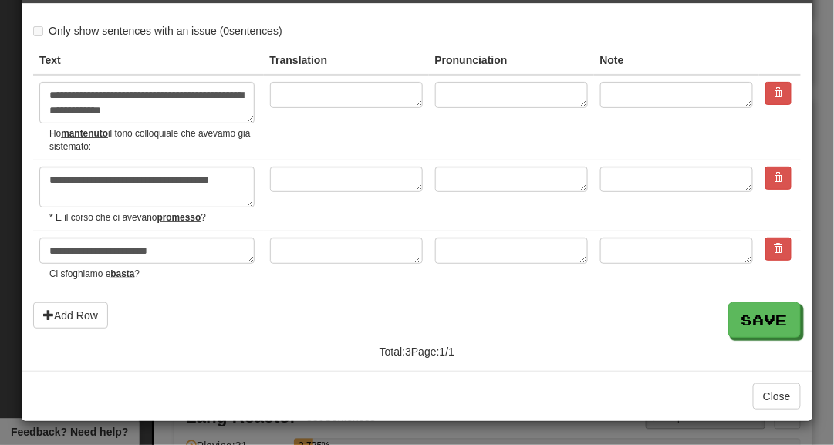
scroll to position [57, 0]
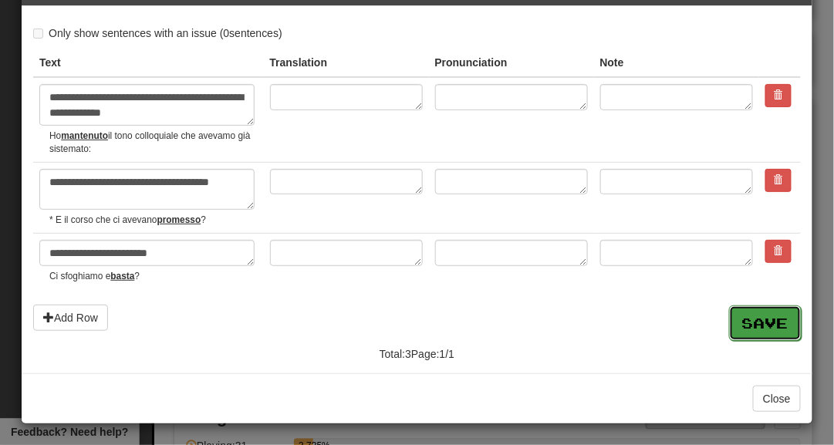
click at [737, 325] on button "Save" at bounding box center [765, 322] width 73 height 35
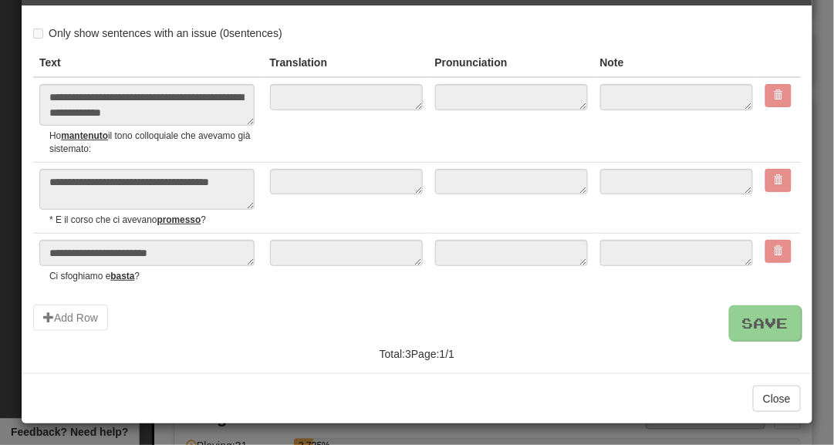
type textarea "*"
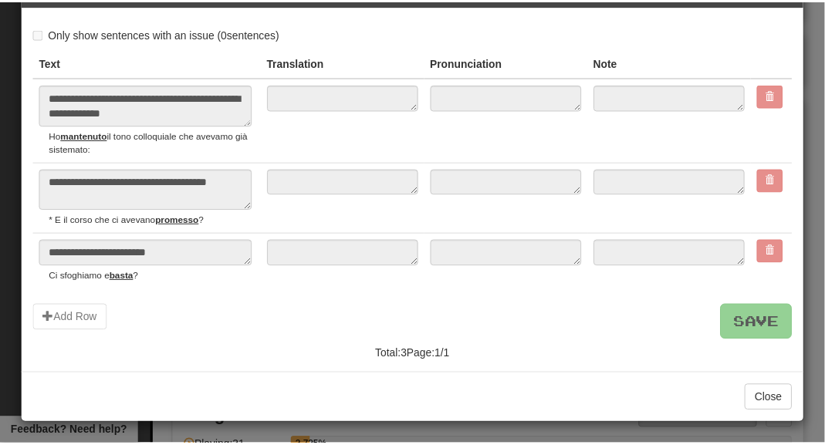
scroll to position [0, 0]
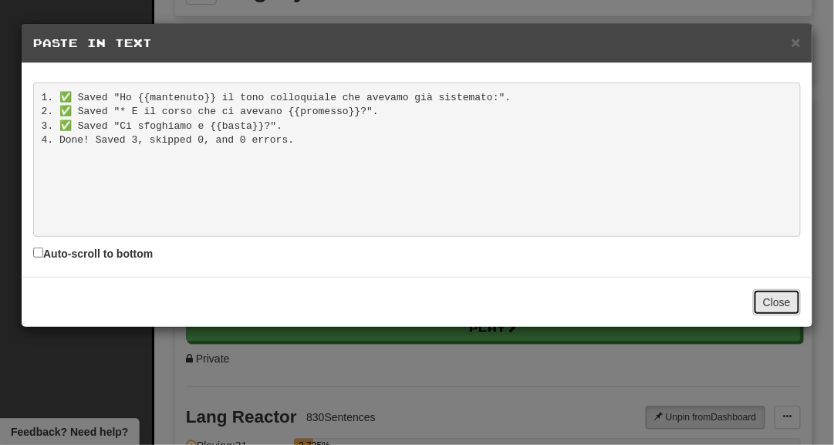
click at [765, 305] on button "Close" at bounding box center [777, 302] width 48 height 26
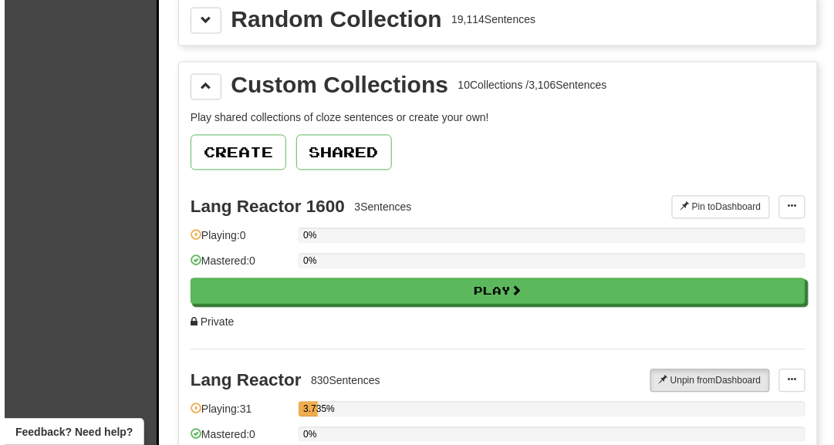
scroll to position [651, 0]
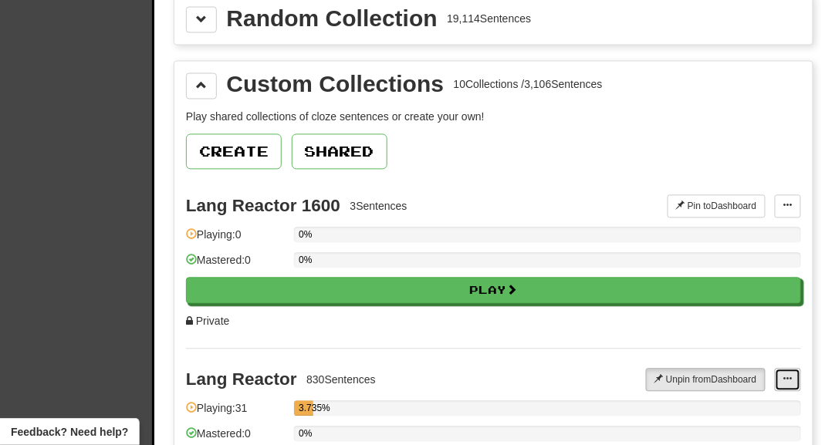
click at [784, 375] on span at bounding box center [787, 379] width 9 height 9
click at [765, 314] on div "Private" at bounding box center [493, 321] width 615 height 15
click at [789, 201] on span at bounding box center [787, 205] width 9 height 9
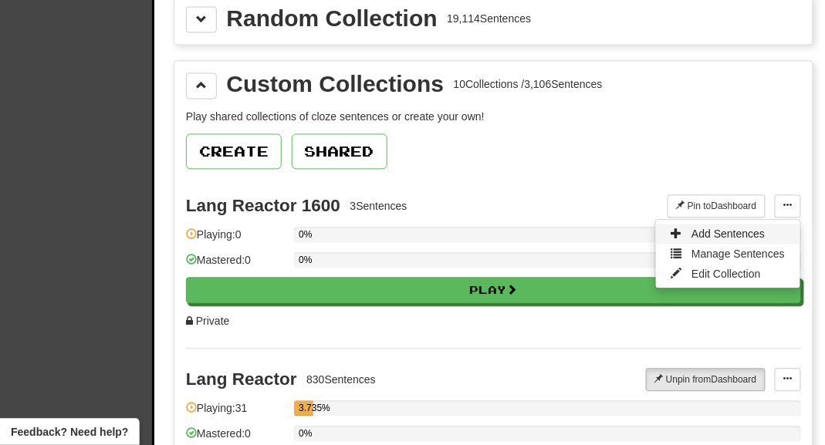
click at [759, 228] on span "Add Sentences" at bounding box center [727, 234] width 73 height 12
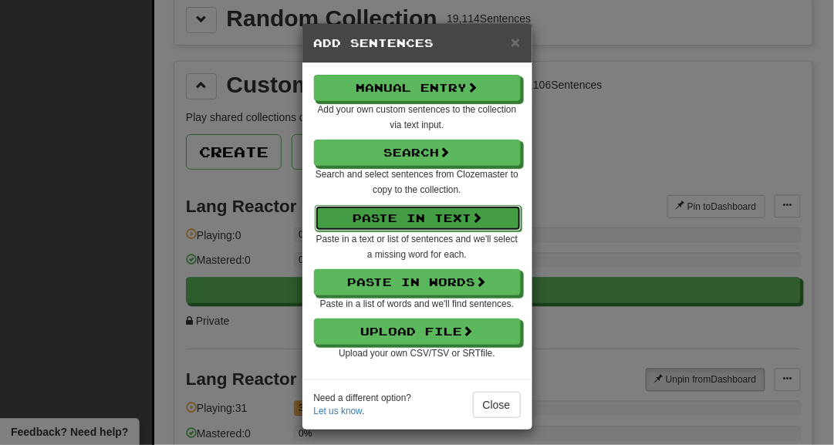
click at [468, 212] on button "Paste in Text" at bounding box center [418, 218] width 207 height 26
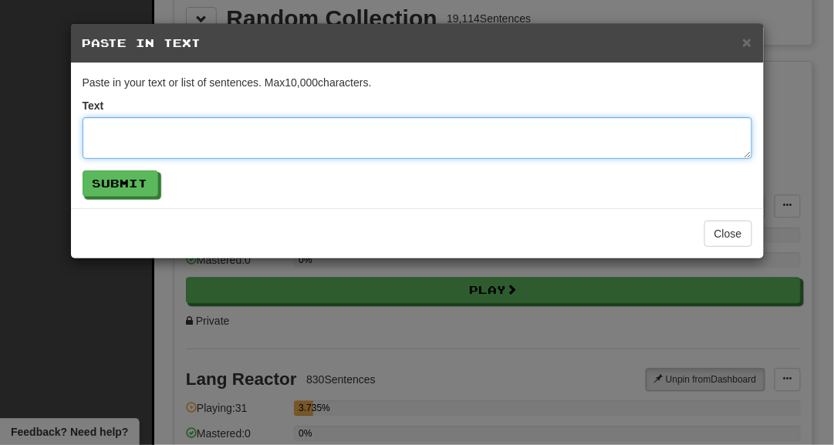
click at [330, 131] on textarea at bounding box center [418, 138] width 670 height 42
paste textarea "**********"
type textarea "**********"
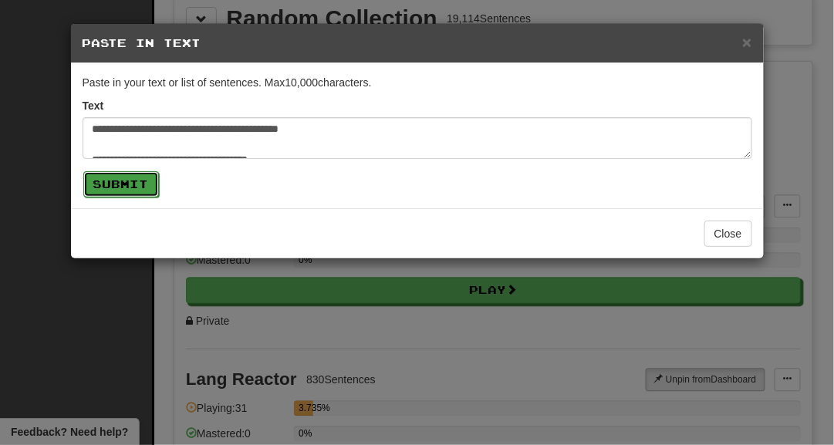
click at [115, 180] on button "Submit" at bounding box center [121, 184] width 76 height 26
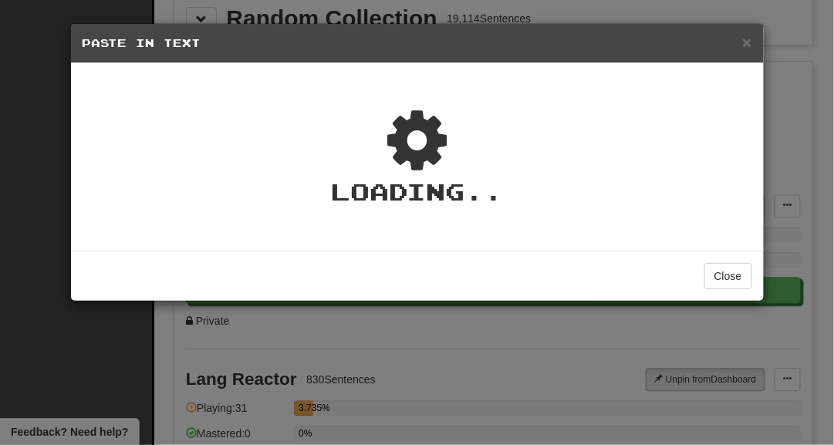
type textarea "*"
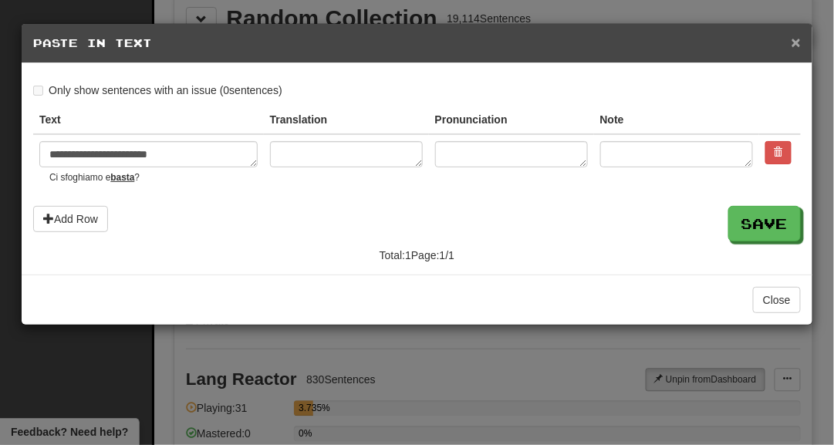
click at [795, 43] on span "×" at bounding box center [795, 42] width 9 height 18
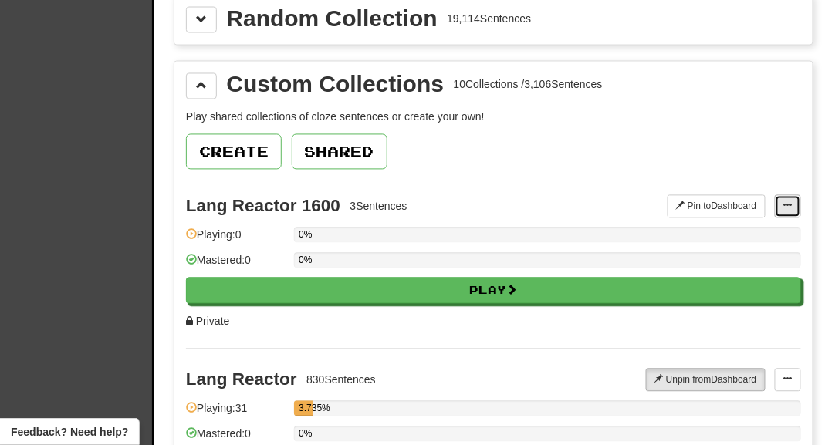
click at [785, 201] on span at bounding box center [787, 205] width 9 height 9
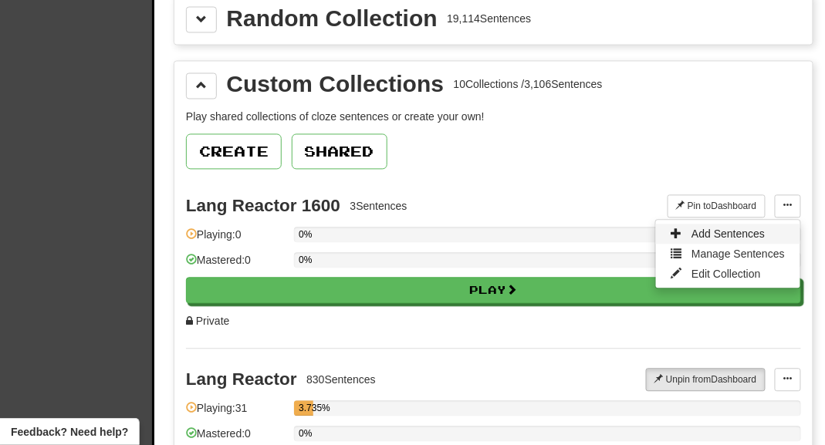
click at [736, 231] on span "Add Sentences" at bounding box center [727, 234] width 73 height 12
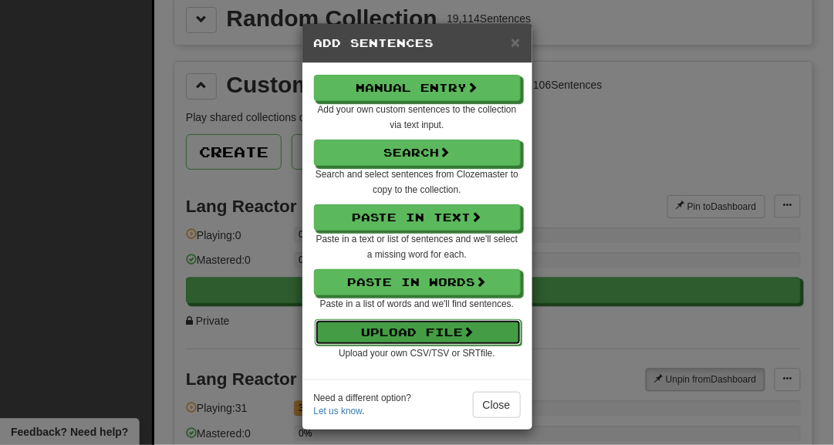
click at [408, 336] on button "Upload File" at bounding box center [418, 332] width 207 height 26
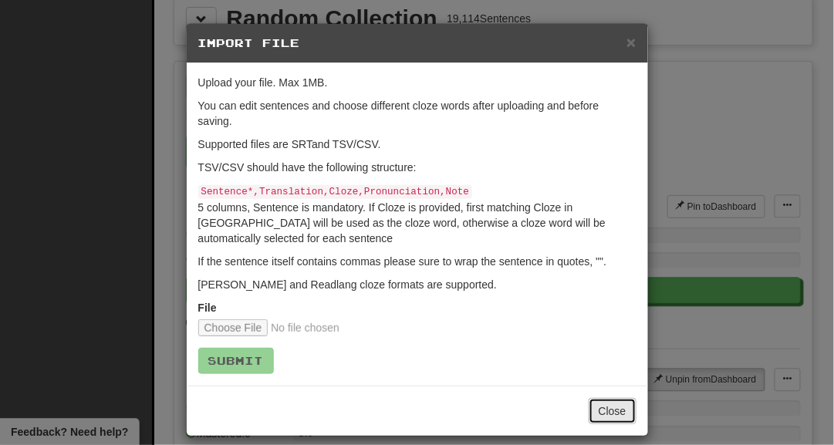
click at [602, 400] on button "Close" at bounding box center [613, 411] width 48 height 26
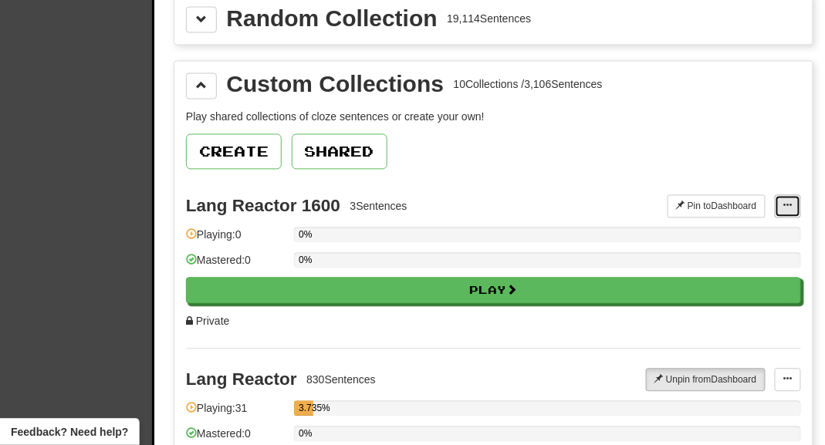
click at [783, 201] on span at bounding box center [787, 205] width 9 height 9
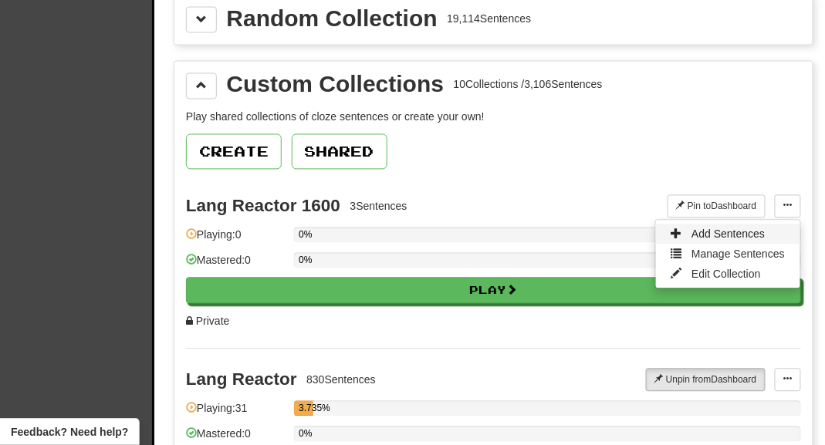
click at [717, 228] on span "Add Sentences" at bounding box center [727, 234] width 73 height 12
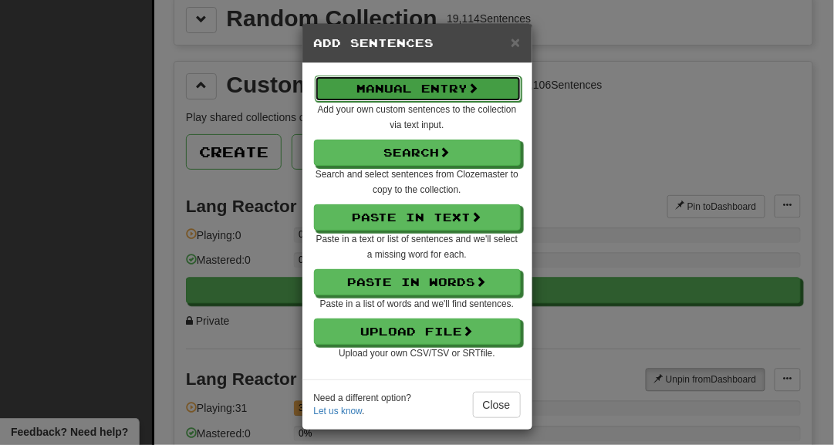
click at [402, 83] on button "Manual Entry" at bounding box center [418, 89] width 207 height 26
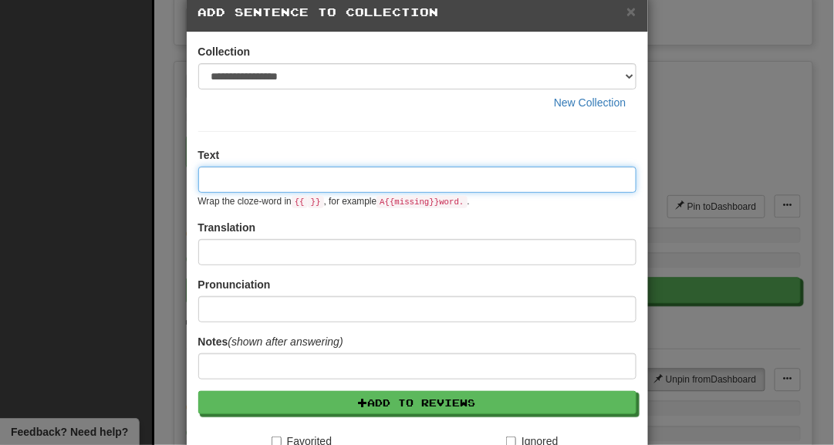
scroll to position [0, 0]
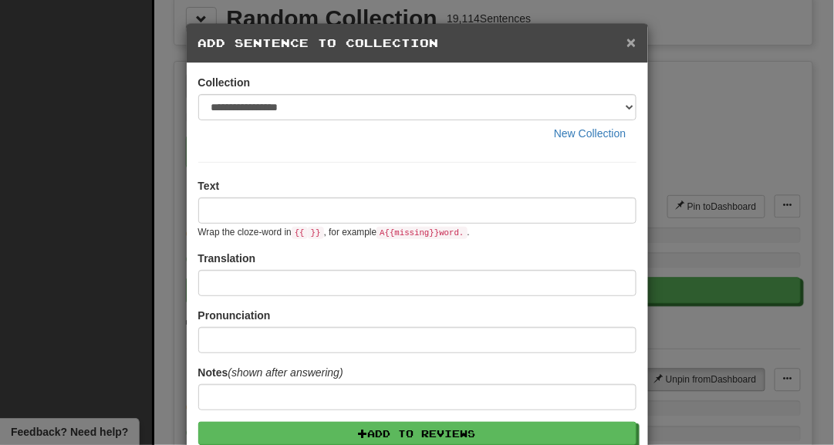
click at [629, 46] on span "×" at bounding box center [630, 42] width 9 height 18
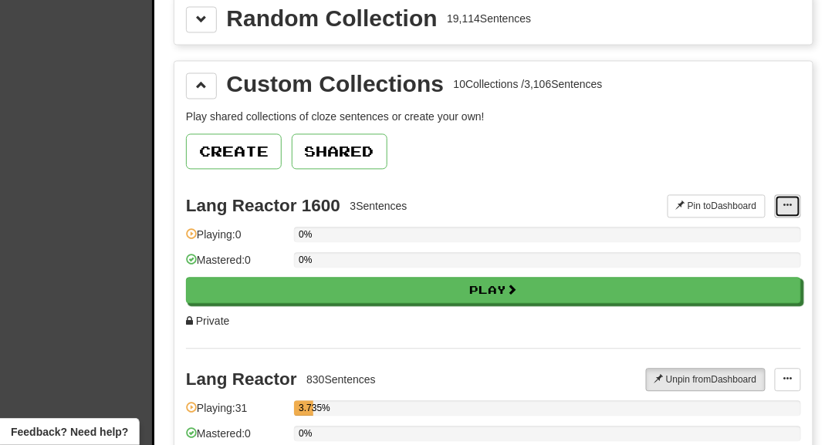
click at [783, 202] on span at bounding box center [787, 205] width 9 height 9
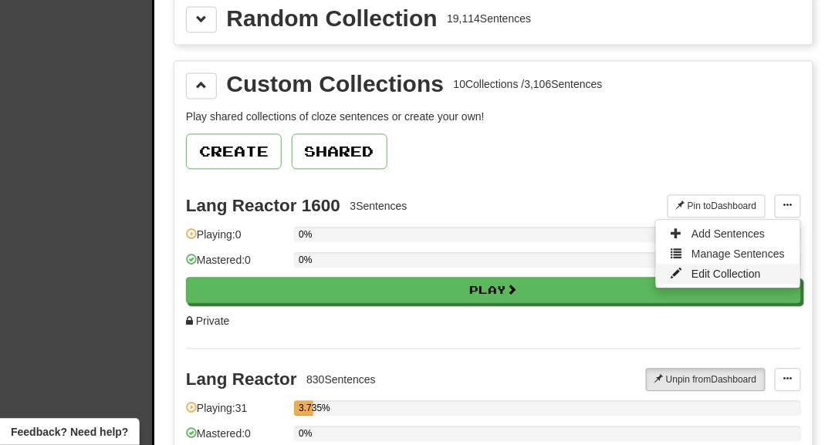
click at [699, 268] on span "Edit Collection" at bounding box center [725, 274] width 69 height 12
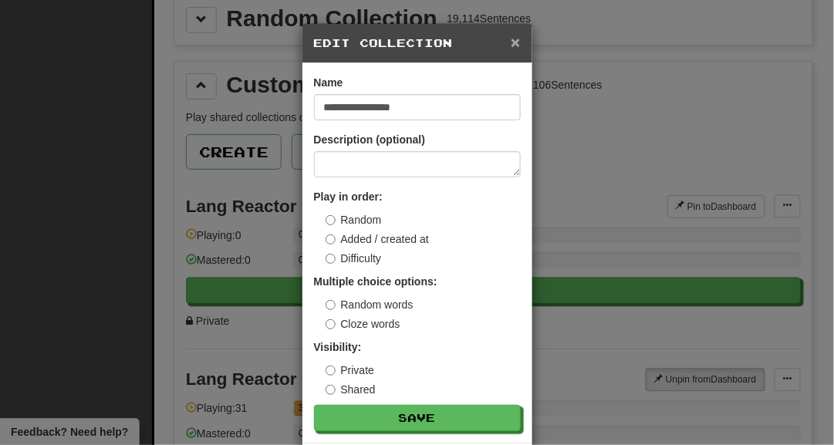
click at [511, 45] on span "×" at bounding box center [515, 42] width 9 height 18
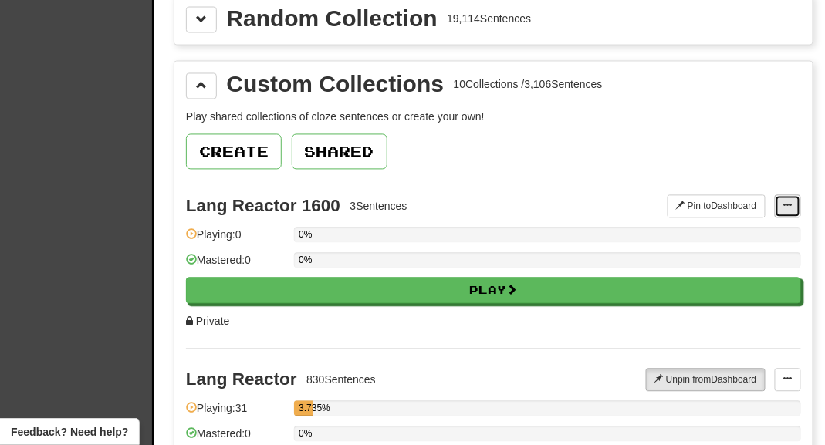
click at [784, 201] on span at bounding box center [787, 205] width 9 height 9
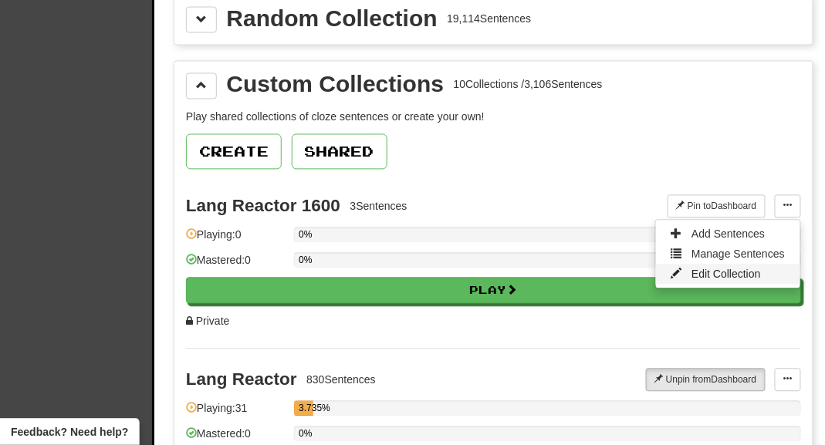
click at [711, 268] on span "Edit Collection" at bounding box center [725, 274] width 69 height 12
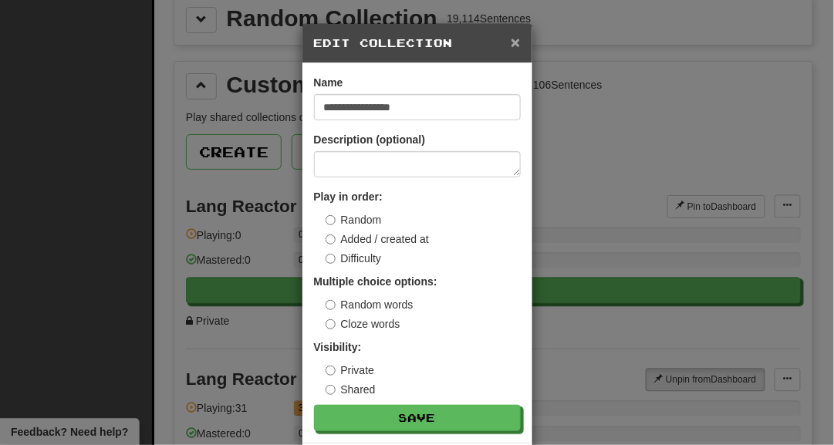
click at [511, 42] on span "×" at bounding box center [515, 42] width 9 height 18
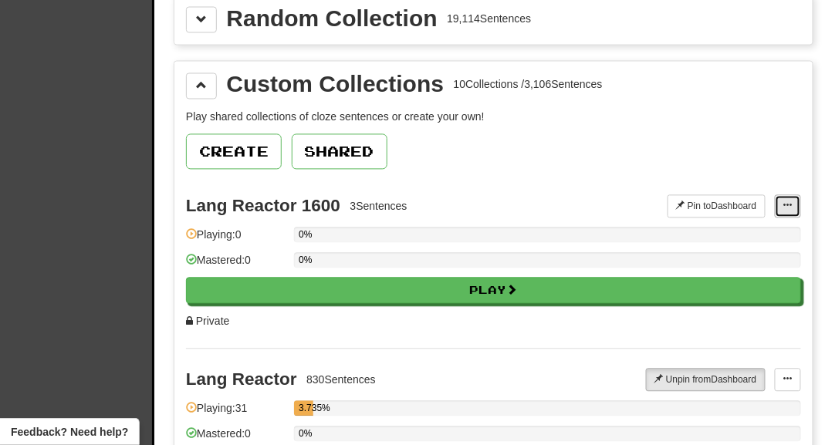
click at [781, 195] on button at bounding box center [787, 206] width 26 height 23
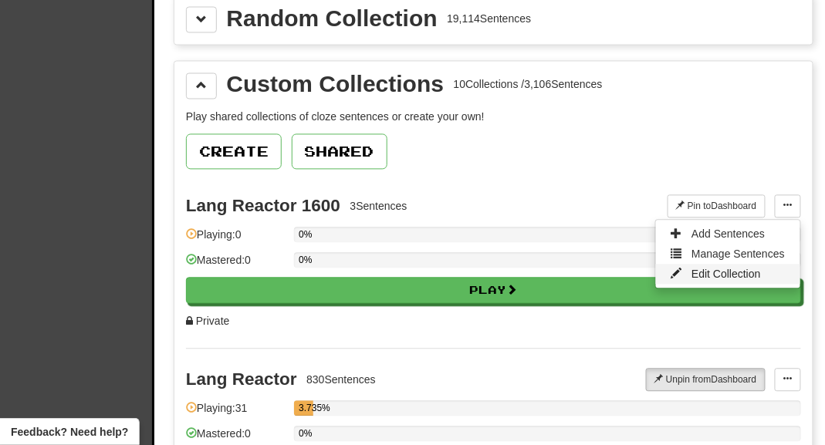
click at [747, 268] on span "Edit Collection" at bounding box center [725, 274] width 69 height 12
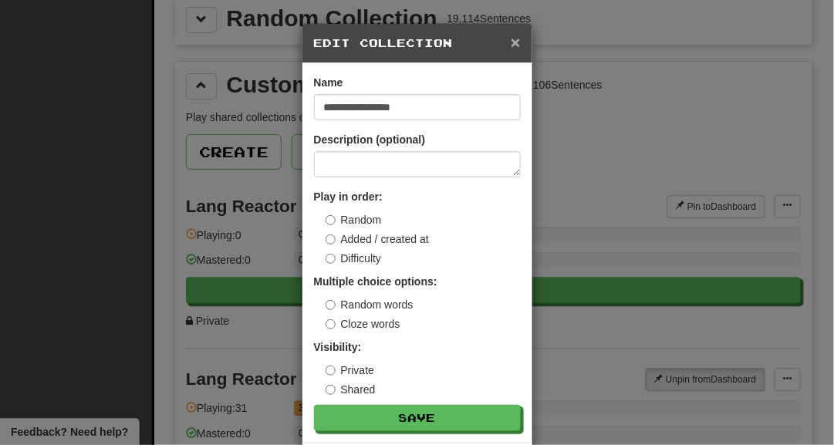
click at [511, 42] on span "×" at bounding box center [515, 42] width 9 height 18
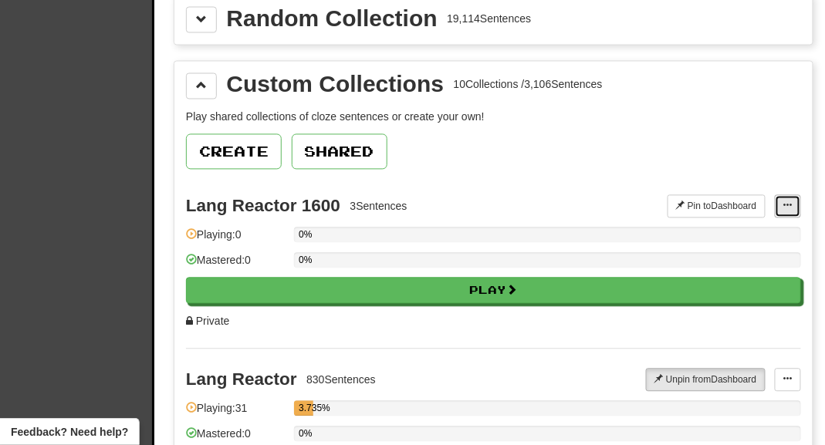
click at [780, 197] on button at bounding box center [787, 206] width 26 height 23
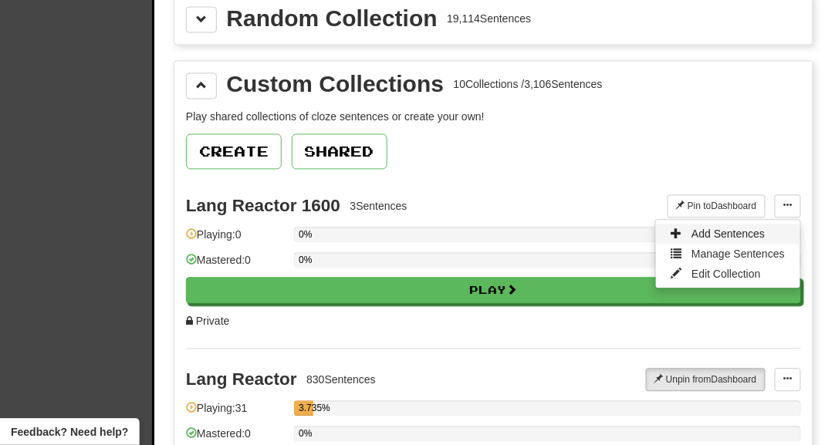
click at [756, 228] on span "Add Sentences" at bounding box center [727, 234] width 73 height 12
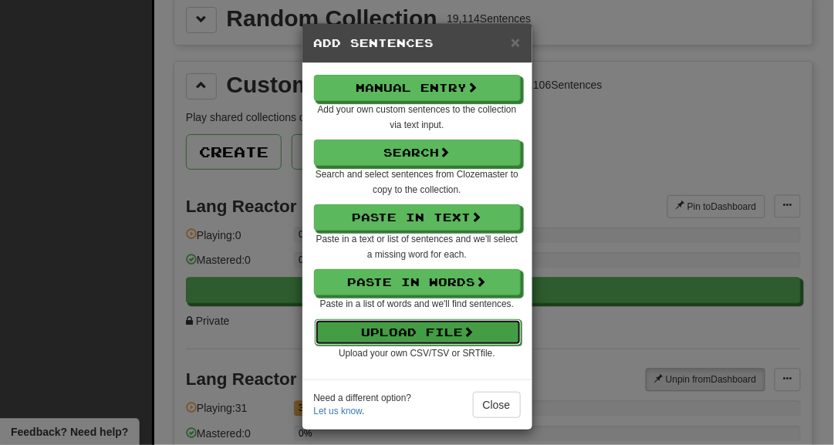
click at [428, 327] on button "Upload File" at bounding box center [418, 332] width 207 height 26
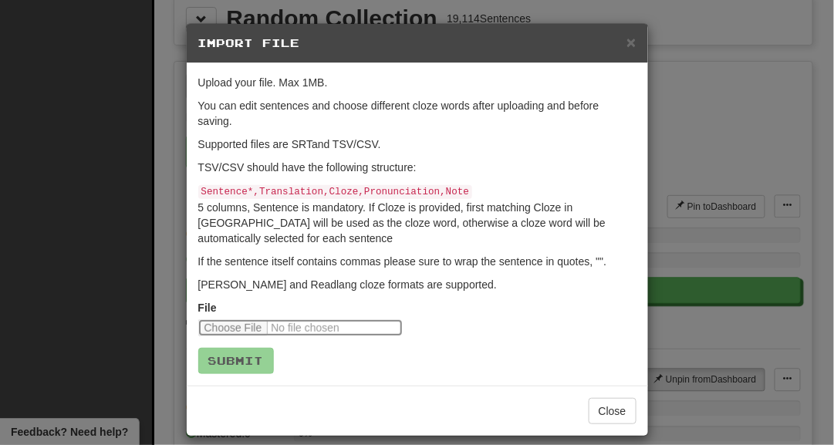
click at [218, 332] on input "file" at bounding box center [300, 327] width 204 height 17
type input "**********"
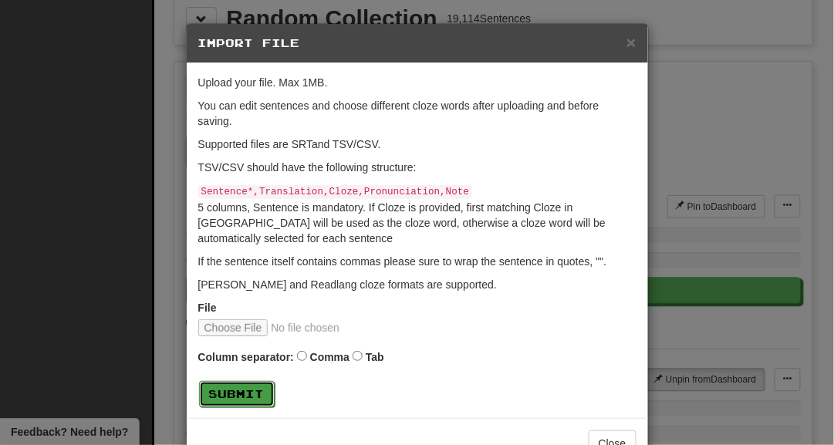
click at [259, 385] on button "Submit" at bounding box center [237, 394] width 76 height 26
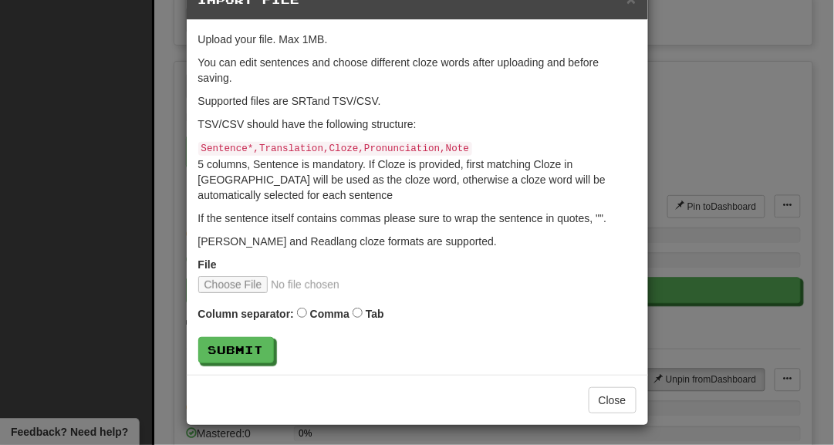
click at [359, 309] on div "Column separator: Comma Tab" at bounding box center [417, 315] width 438 height 21
click at [232, 279] on input "file" at bounding box center [300, 284] width 204 height 17
type input "**********"
click at [236, 346] on button "Submit" at bounding box center [237, 351] width 76 height 26
click at [218, 288] on input "file" at bounding box center [300, 284] width 204 height 17
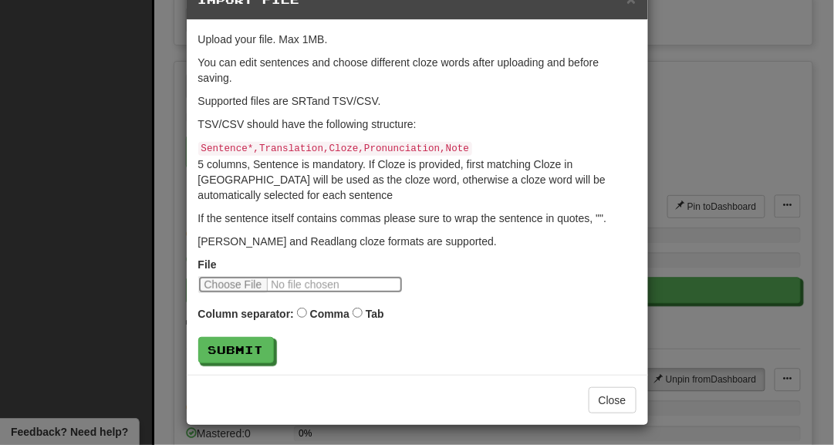
type input "**********"
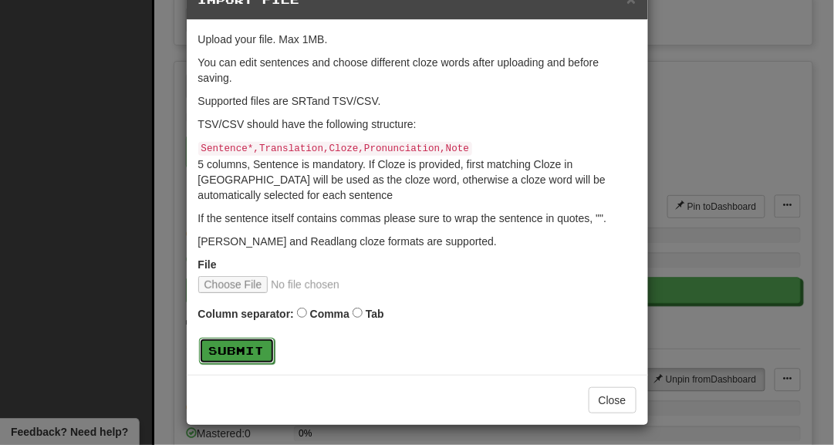
click at [235, 355] on button "Submit" at bounding box center [237, 351] width 76 height 26
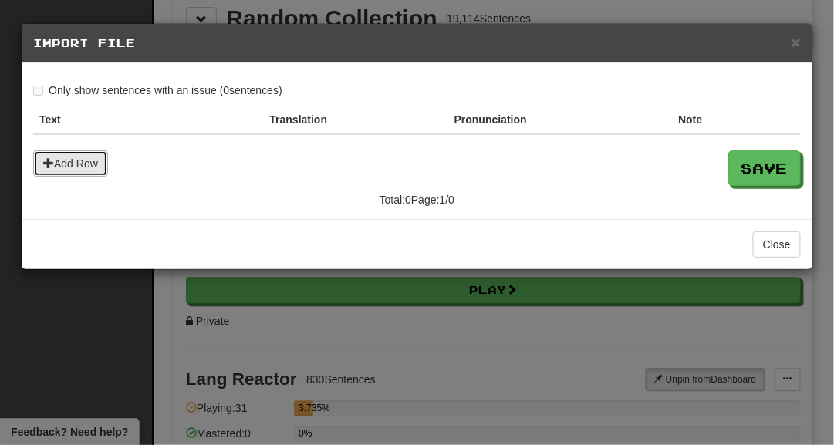
click at [99, 161] on button "Add Row" at bounding box center [70, 163] width 75 height 26
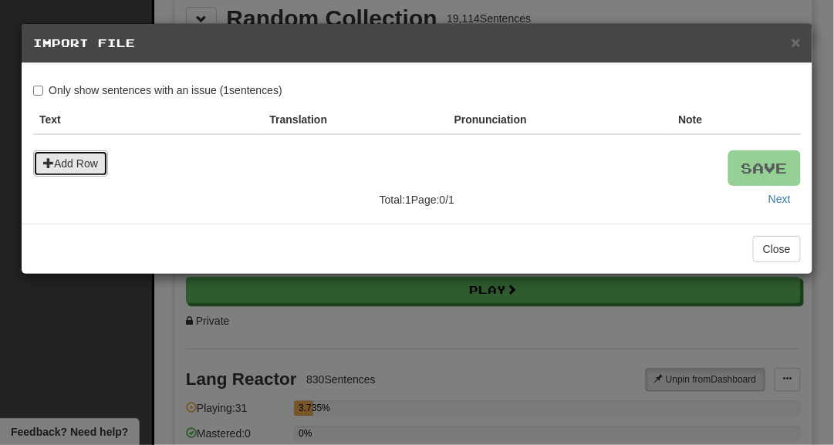
click at [91, 164] on button "Add Row" at bounding box center [70, 163] width 75 height 26
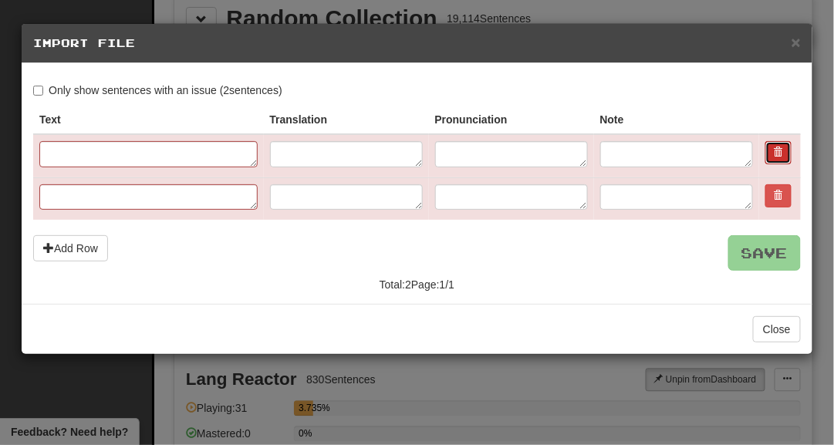
click at [772, 149] on button at bounding box center [778, 152] width 26 height 23
click at [798, 47] on span "×" at bounding box center [795, 42] width 9 height 18
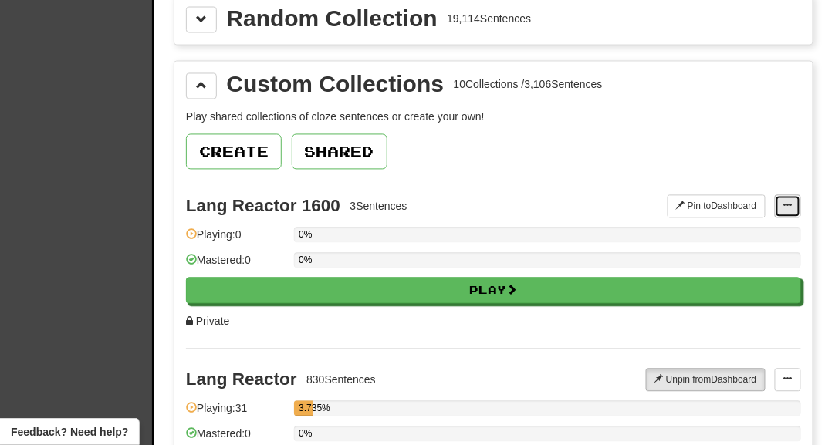
click at [788, 201] on span at bounding box center [787, 205] width 9 height 9
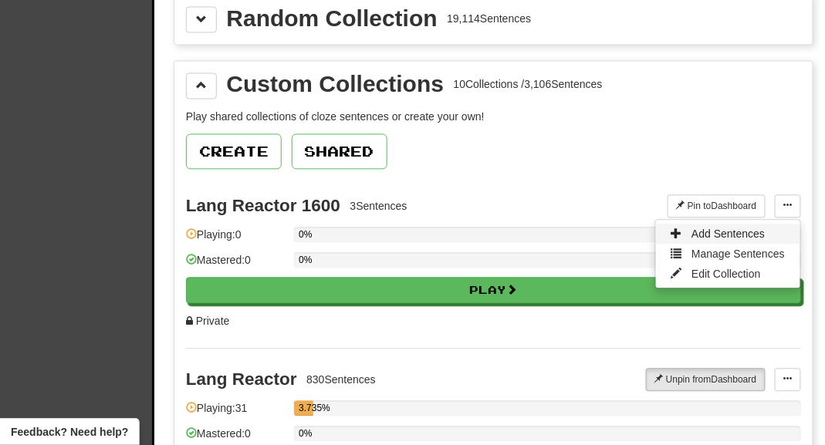
click at [703, 228] on span "Add Sentences" at bounding box center [727, 234] width 73 height 12
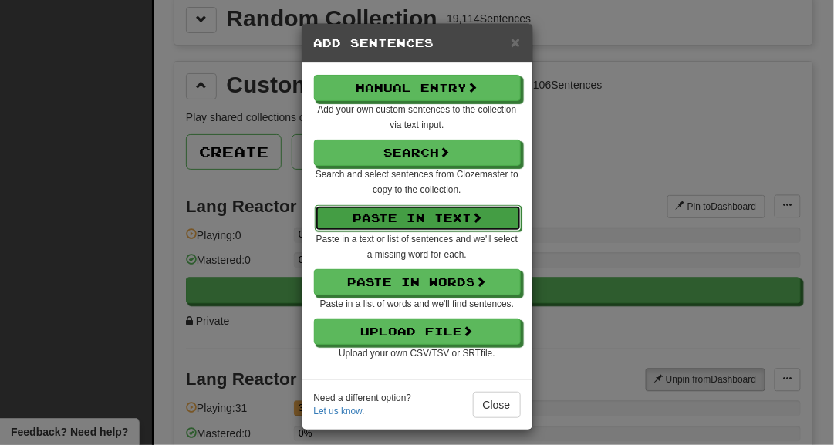
click at [395, 210] on button "Paste in Text" at bounding box center [418, 218] width 207 height 26
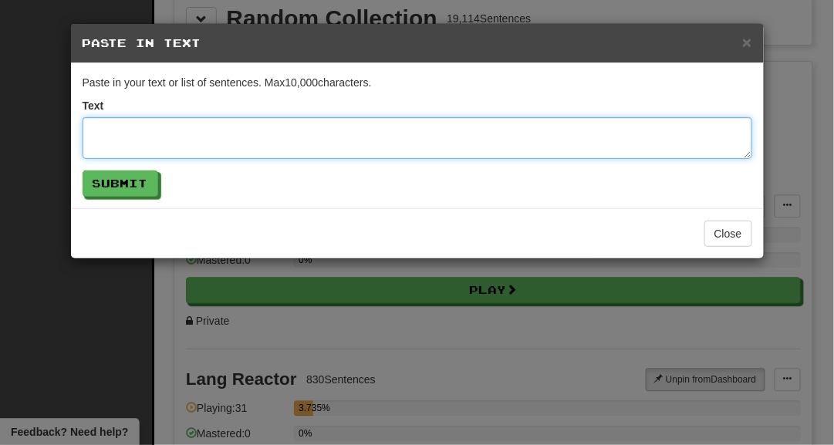
click at [293, 140] on textarea at bounding box center [418, 138] width 670 height 42
paste textarea "**********"
type textarea "**********"
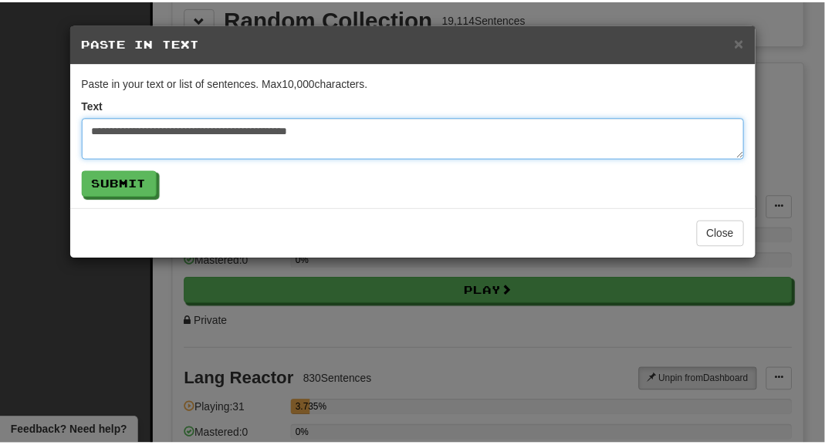
scroll to position [1064, 0]
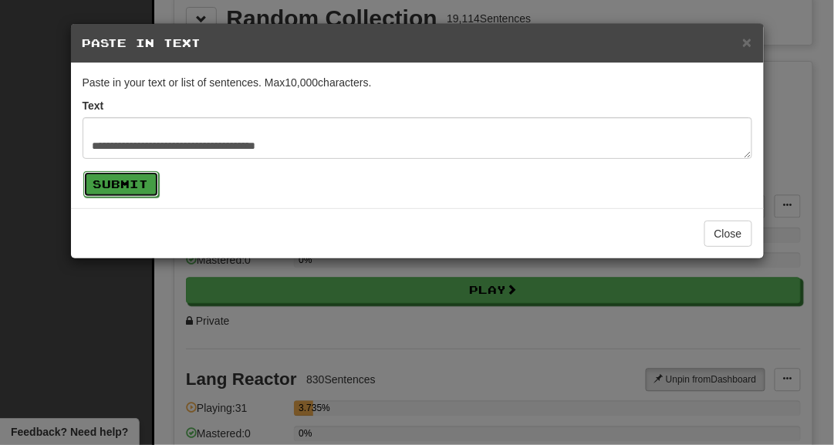
click at [144, 183] on button "Submit" at bounding box center [121, 184] width 76 height 26
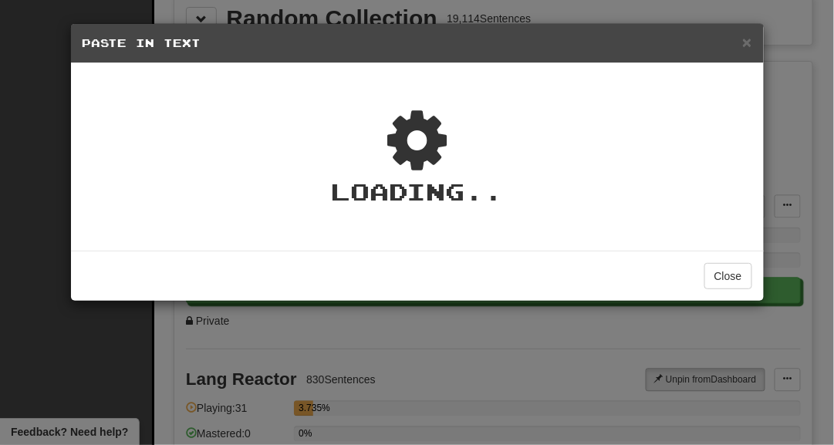
type textarea "*"
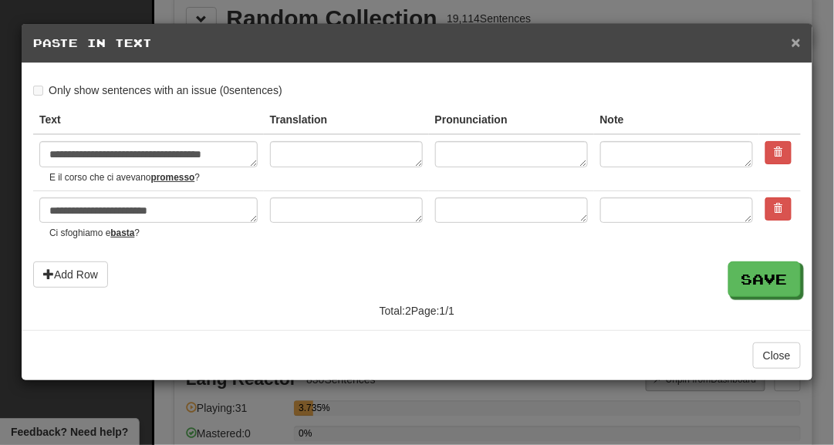
click at [798, 45] on span "×" at bounding box center [795, 42] width 9 height 18
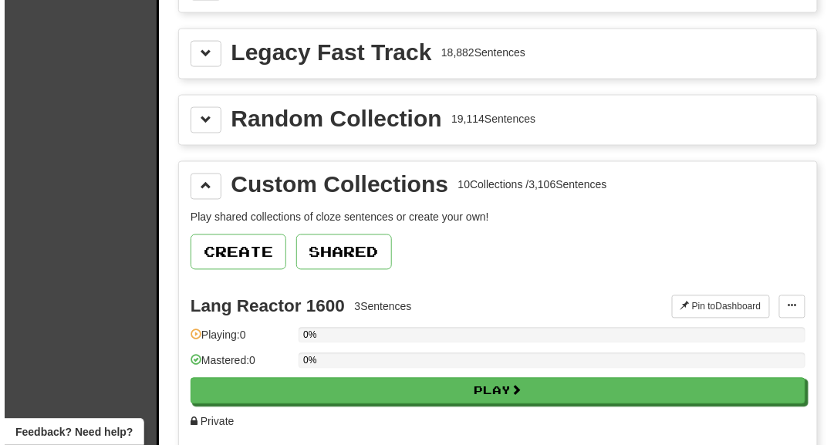
scroll to position [538, 0]
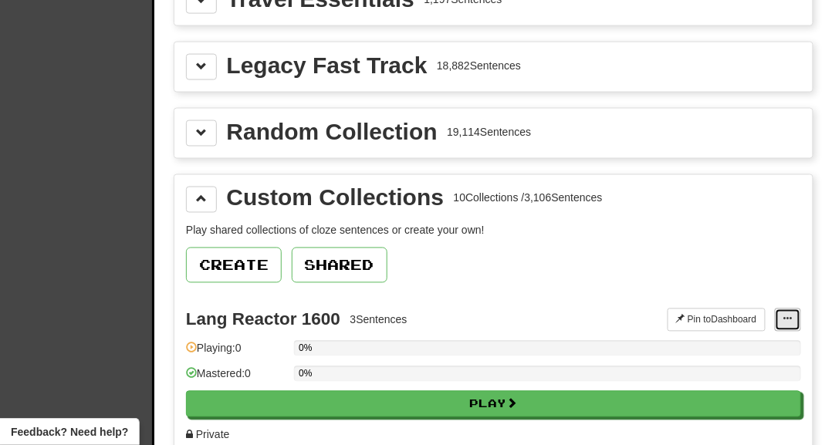
click at [778, 311] on button at bounding box center [787, 320] width 26 height 23
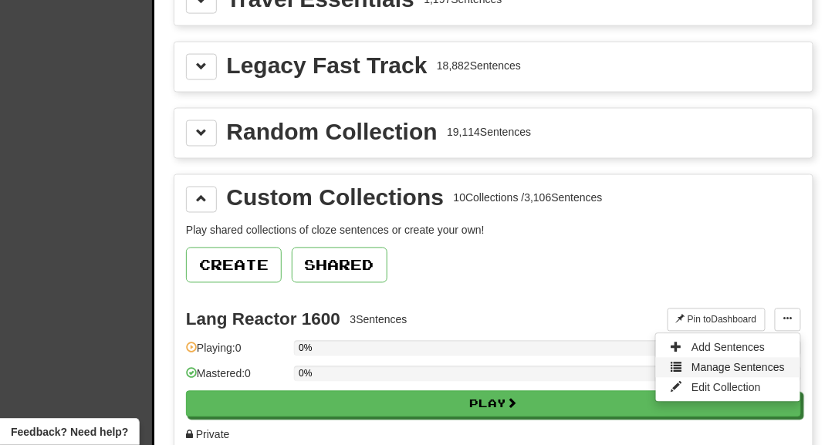
click at [719, 362] on span "Manage Sentences" at bounding box center [737, 368] width 93 height 12
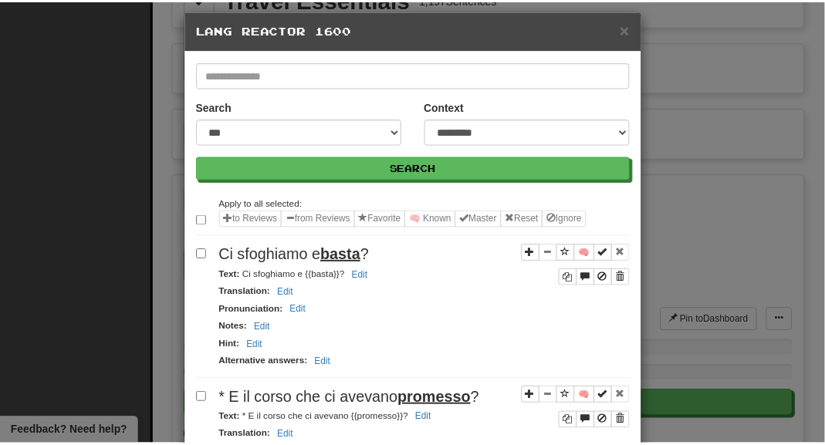
scroll to position [0, 0]
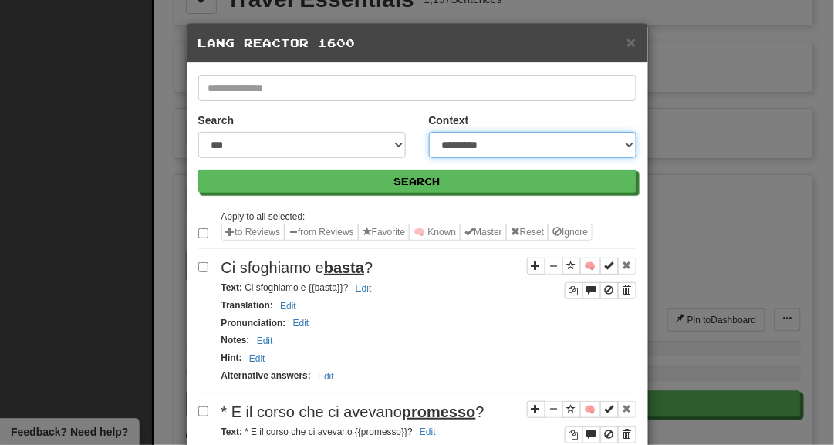
click at [446, 144] on select "**********" at bounding box center [532, 145] width 207 height 26
click at [429, 132] on select "**********" at bounding box center [532, 145] width 207 height 26
click at [440, 144] on select "**********" at bounding box center [532, 145] width 207 height 26
select select "********"
click at [429, 132] on select "**********" at bounding box center [532, 145] width 207 height 26
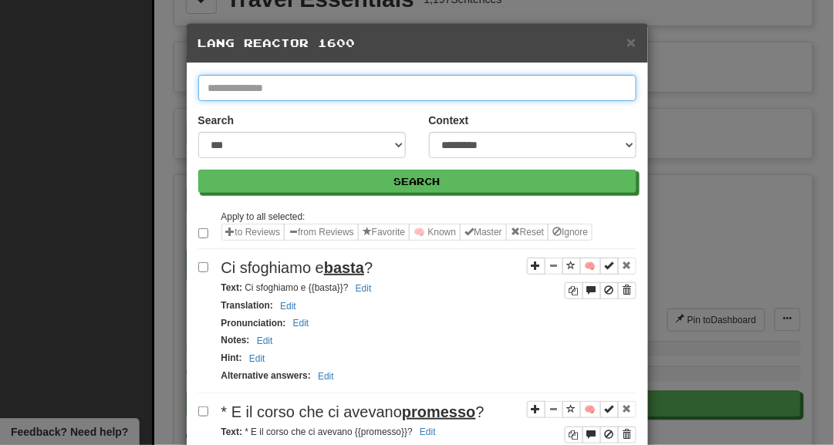
click at [300, 90] on input "text" at bounding box center [417, 88] width 438 height 26
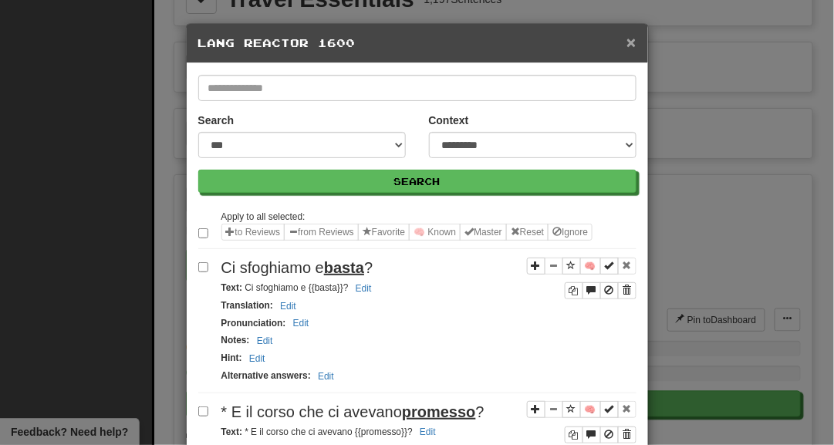
click at [626, 38] on span "×" at bounding box center [630, 42] width 9 height 18
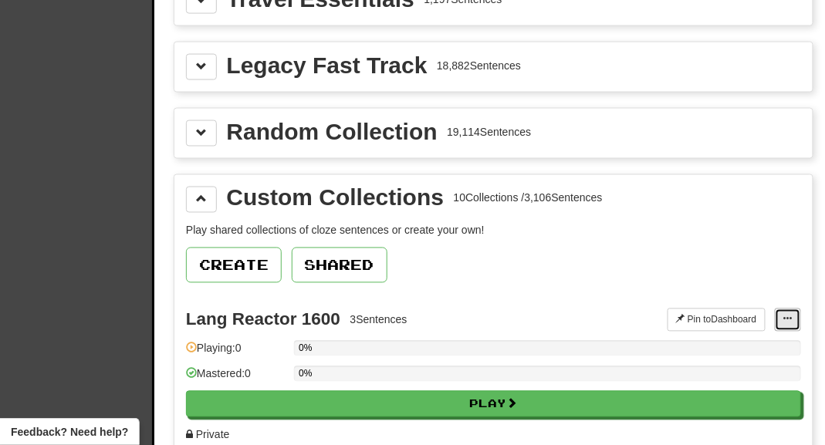
click at [788, 315] on span at bounding box center [787, 319] width 9 height 9
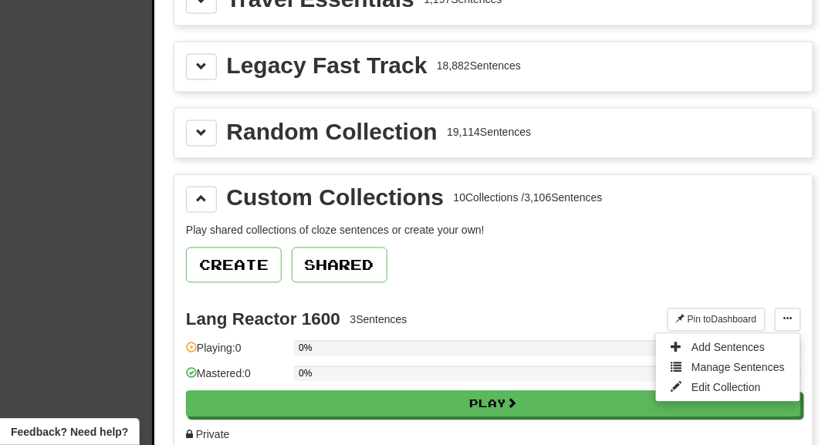
click at [511, 248] on div "Create Shared" at bounding box center [493, 265] width 615 height 35
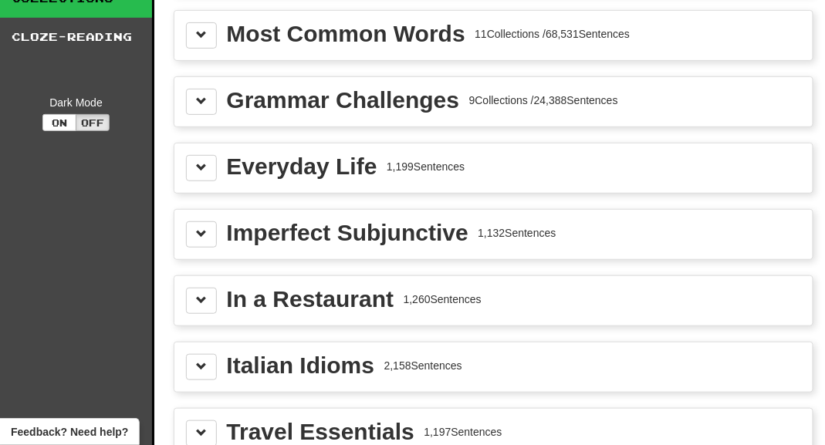
scroll to position [39, 0]
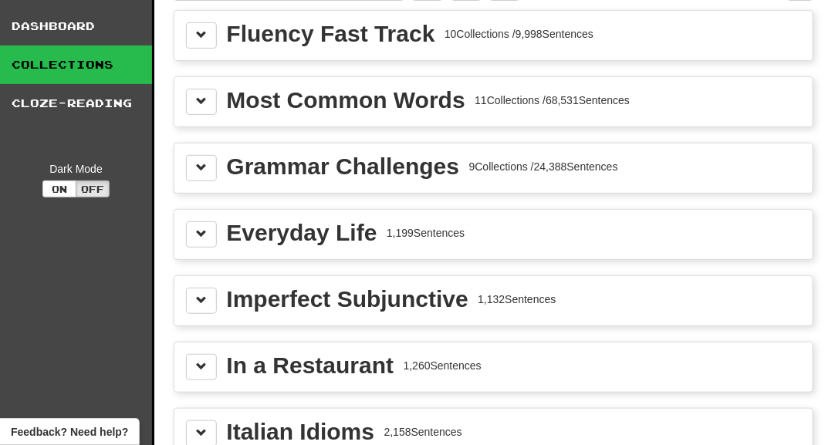
click at [436, 288] on div "Imperfect Subjunctive" at bounding box center [347, 299] width 241 height 23
click at [207, 297] on button at bounding box center [201, 301] width 31 height 26
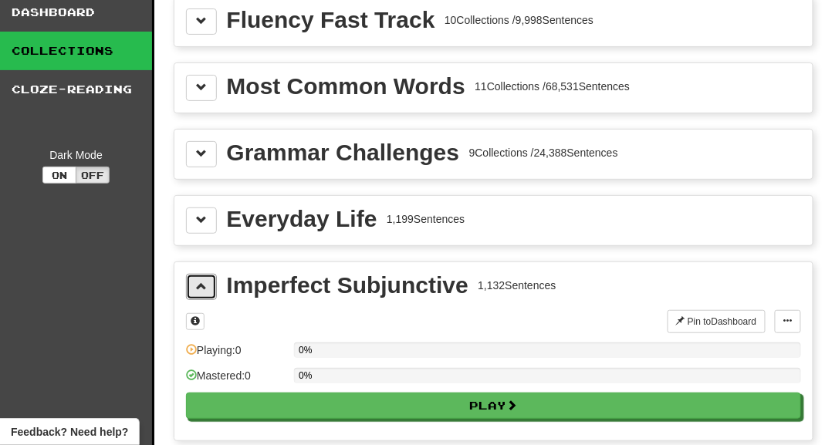
scroll to position [0, 0]
